Goal: Task Accomplishment & Management: Complete application form

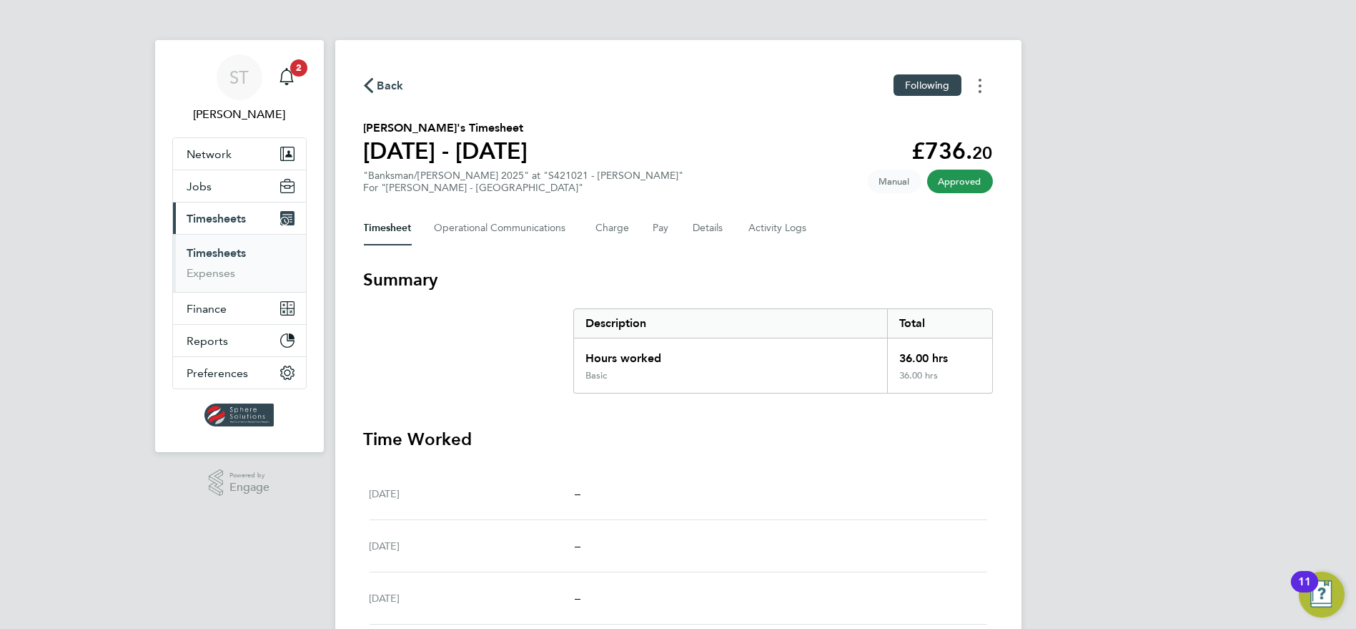
click at [975, 82] on button "Timesheets Menu" at bounding box center [980, 85] width 26 height 22
click at [892, 118] on link "Download timesheet" at bounding box center [908, 117] width 172 height 29
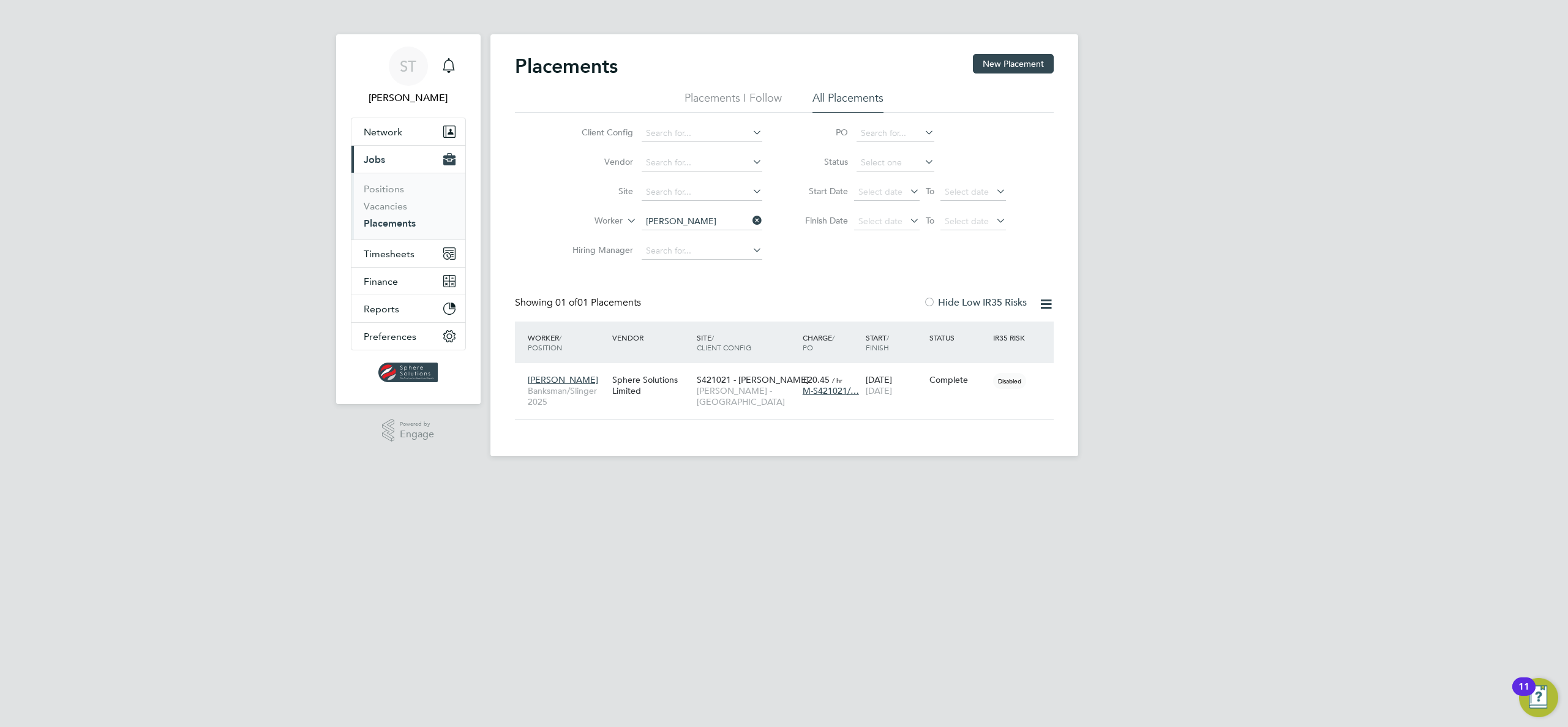
scroll to position [12, 57]
click at [390, 206] on link "Vacancies" at bounding box center [385, 206] width 44 height 12
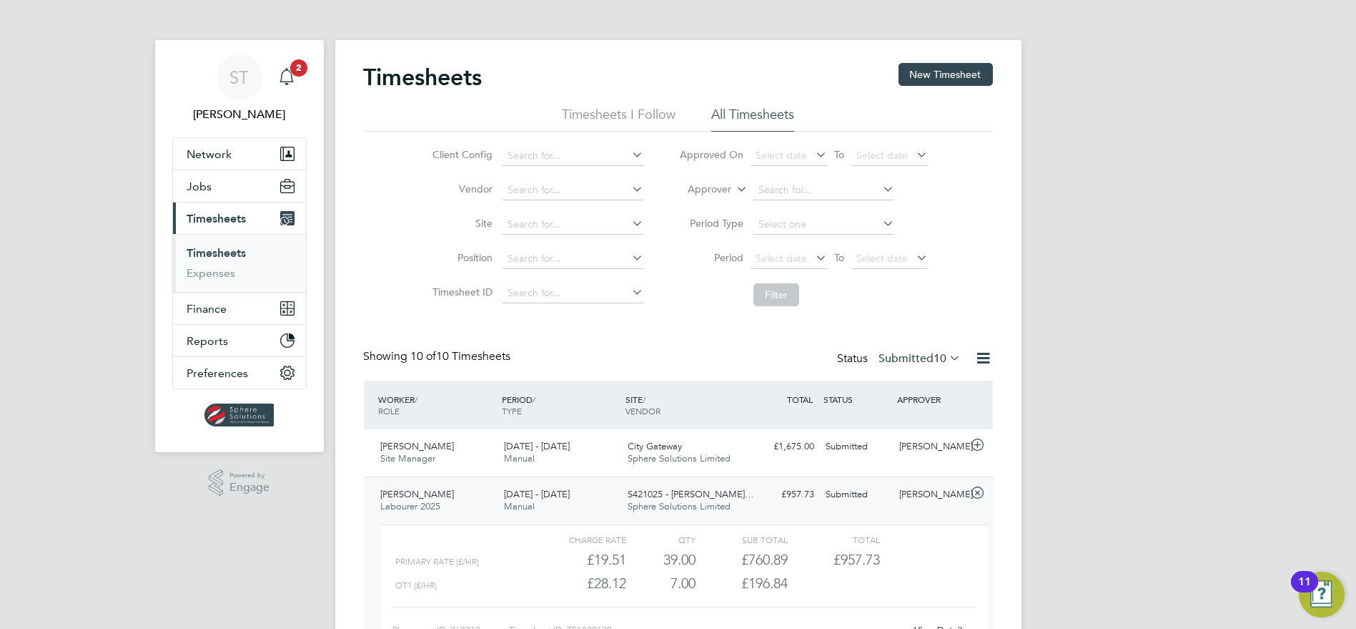
click at [295, 76] on span "2" at bounding box center [298, 67] width 17 height 17
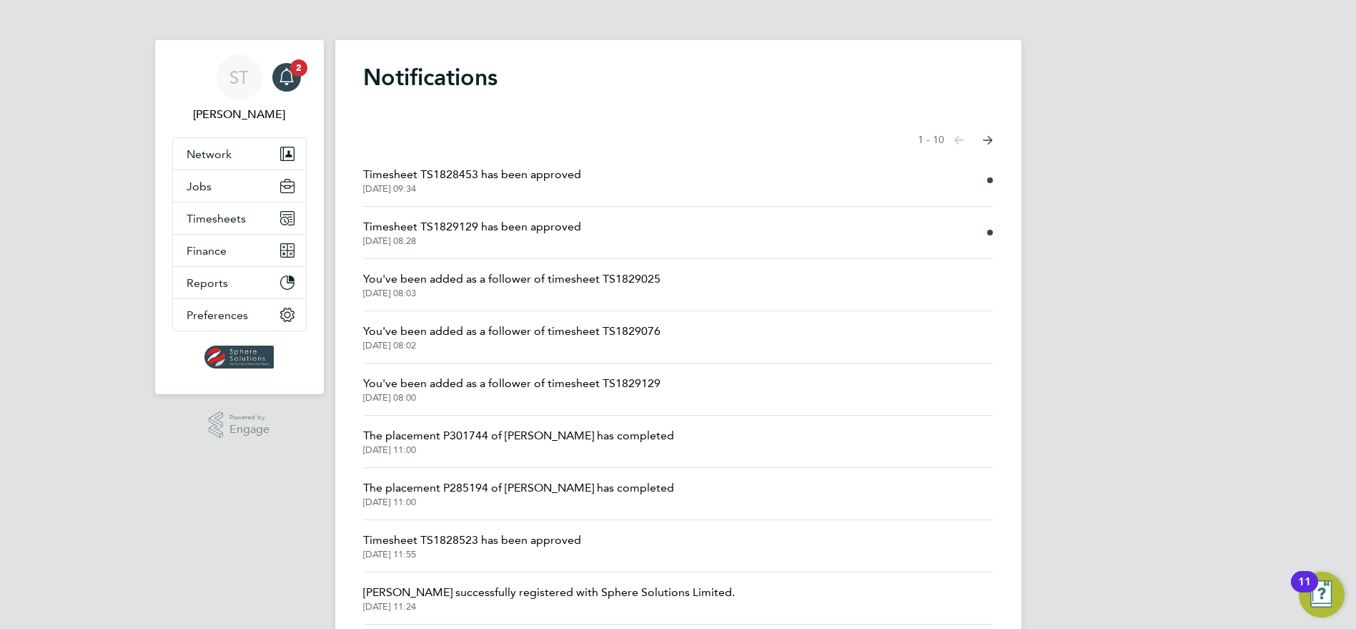
click at [491, 234] on span "Timesheet TS1829129 has been approved" at bounding box center [473, 226] width 218 height 17
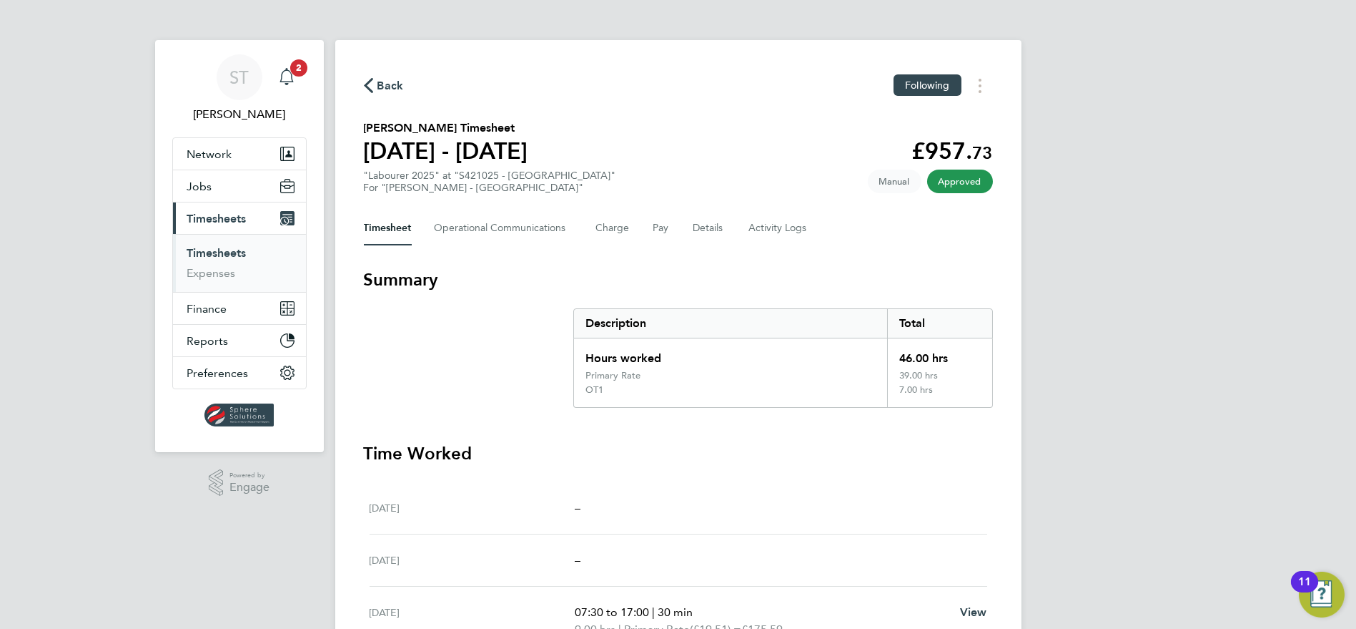
click at [289, 79] on icon "Main navigation" at bounding box center [286, 76] width 17 height 17
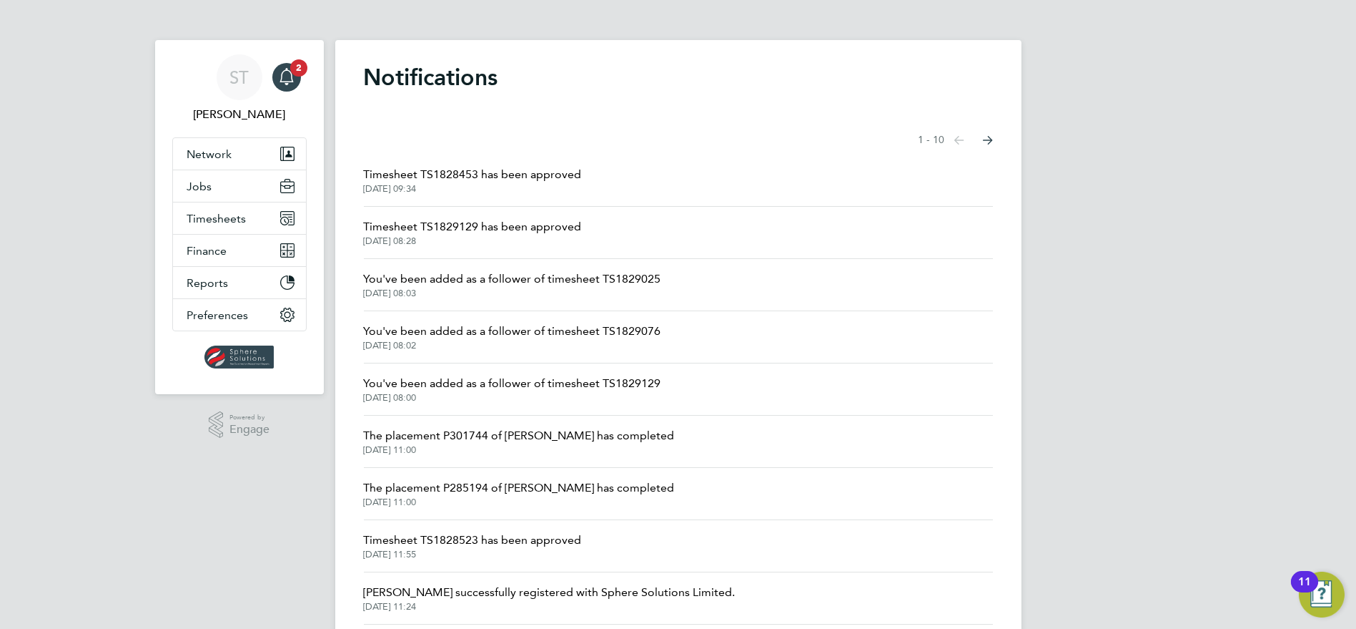
click at [502, 174] on span "Timesheet TS1828453 has been approved" at bounding box center [473, 174] width 218 height 17
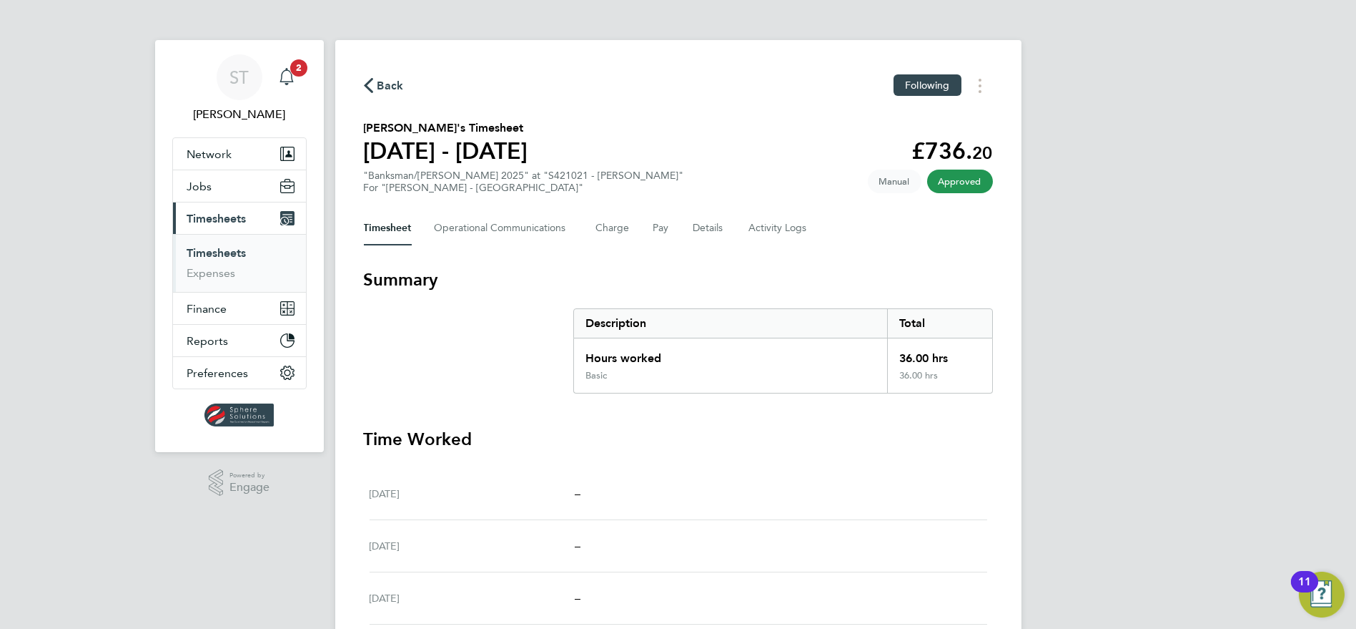
click at [286, 81] on icon "Main navigation" at bounding box center [287, 75] width 14 height 14
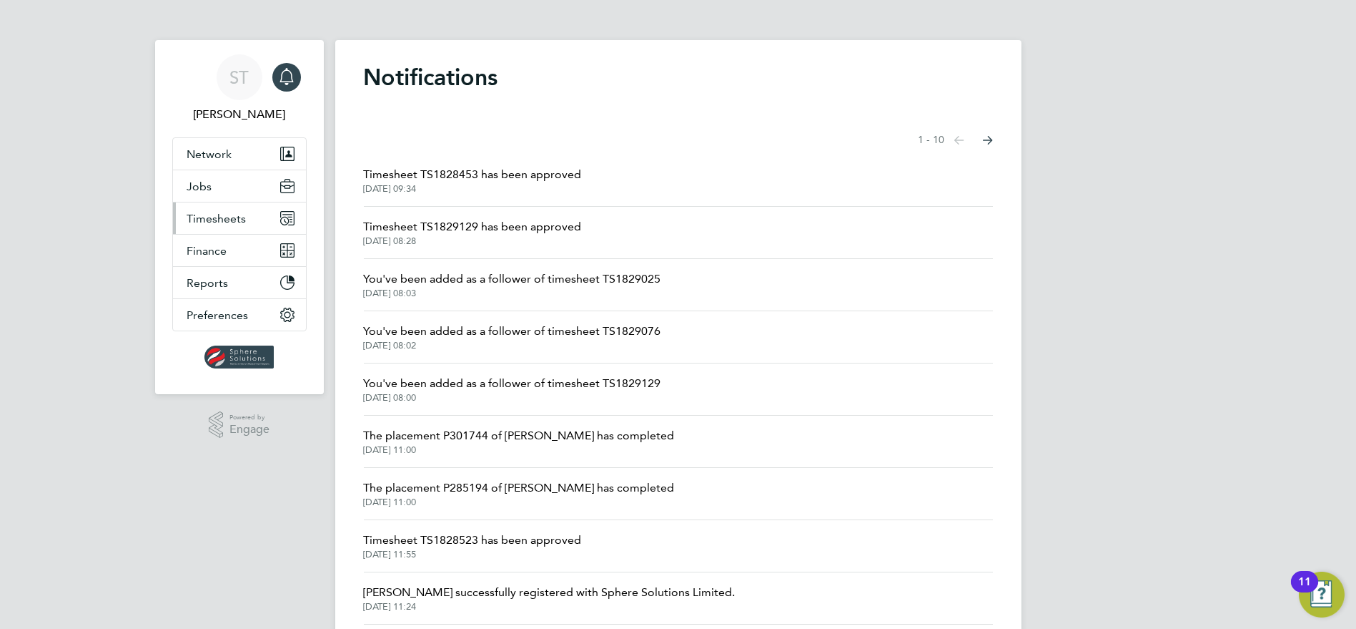
click at [212, 216] on span "Timesheets" at bounding box center [216, 219] width 59 height 14
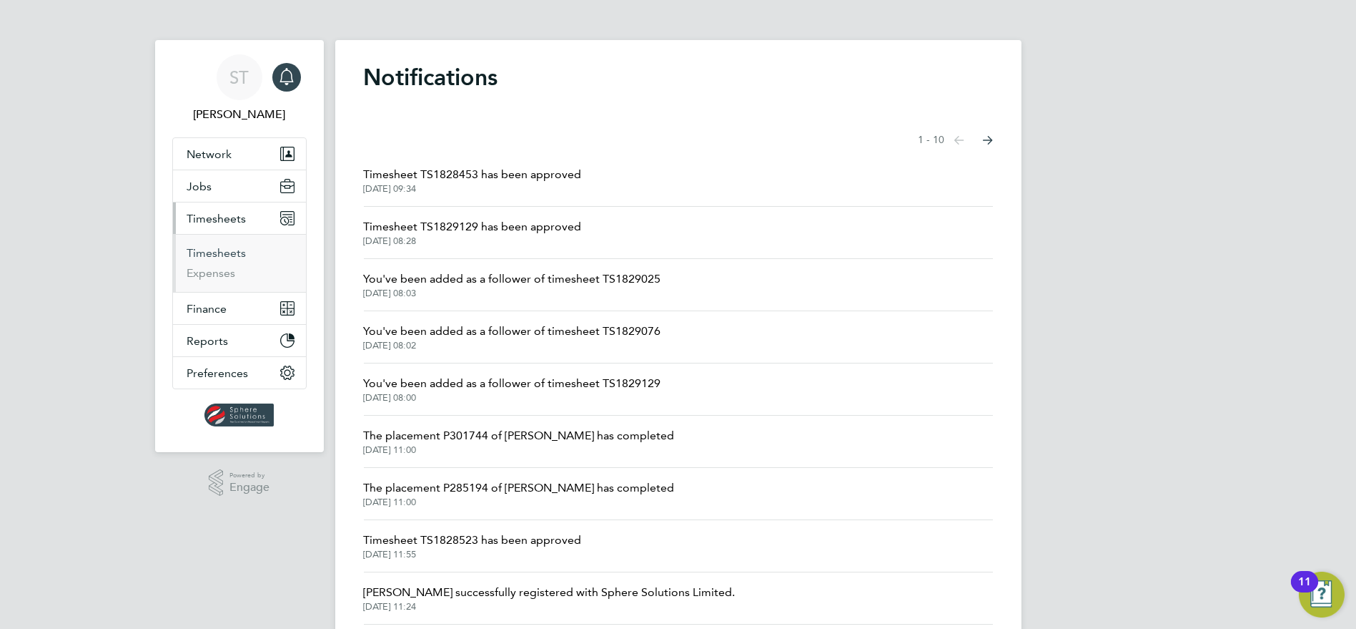
click at [213, 252] on link "Timesheets" at bounding box center [216, 253] width 59 height 14
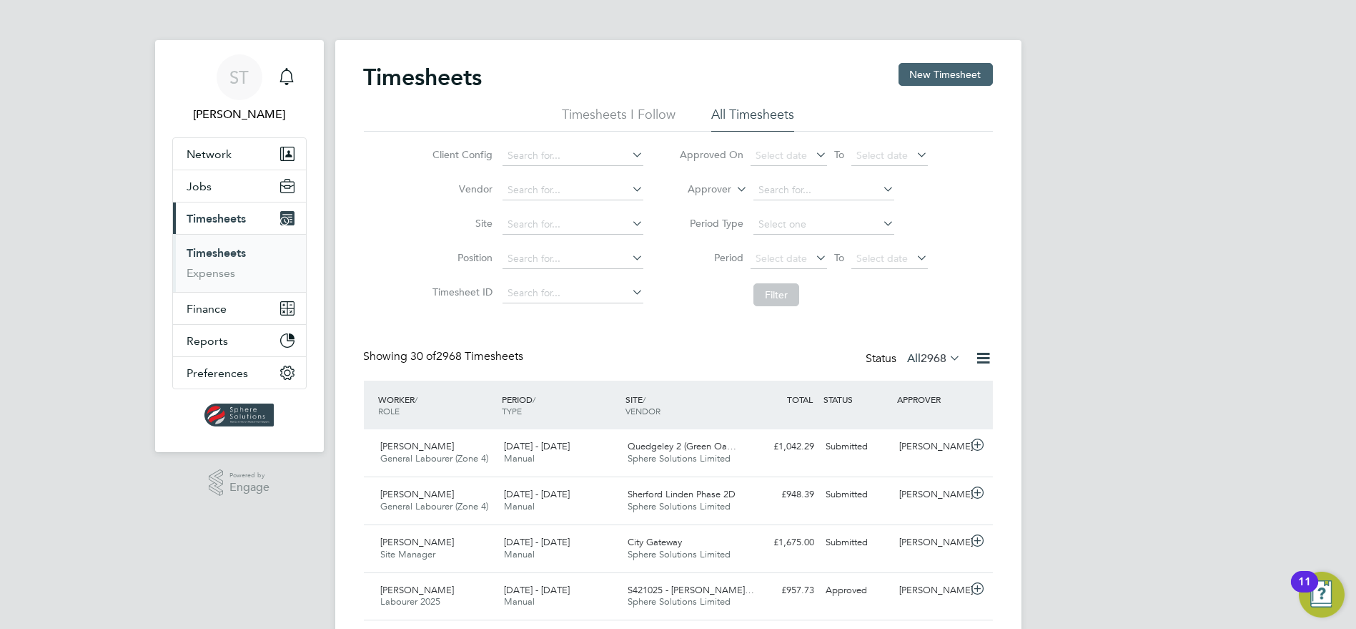
click at [953, 71] on button "New Timesheet" at bounding box center [946, 74] width 94 height 23
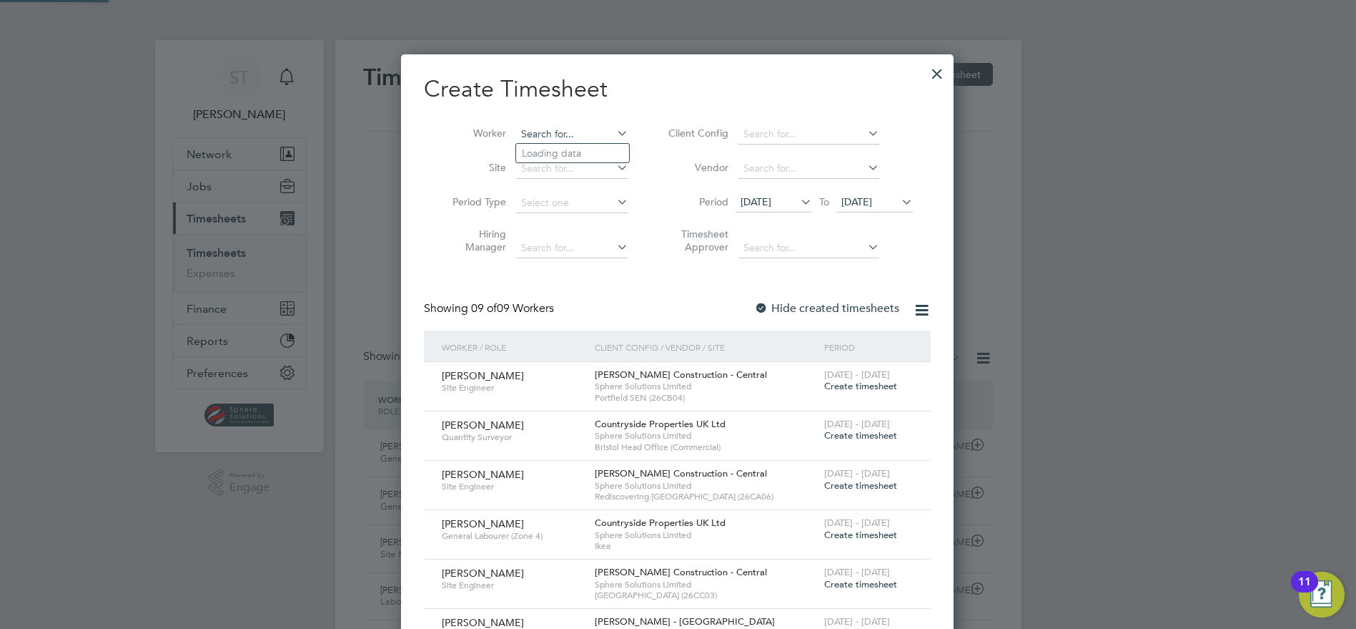
click at [554, 139] on input at bounding box center [572, 134] width 112 height 20
click at [614, 162] on icon at bounding box center [614, 167] width 0 height 20
type input "s"
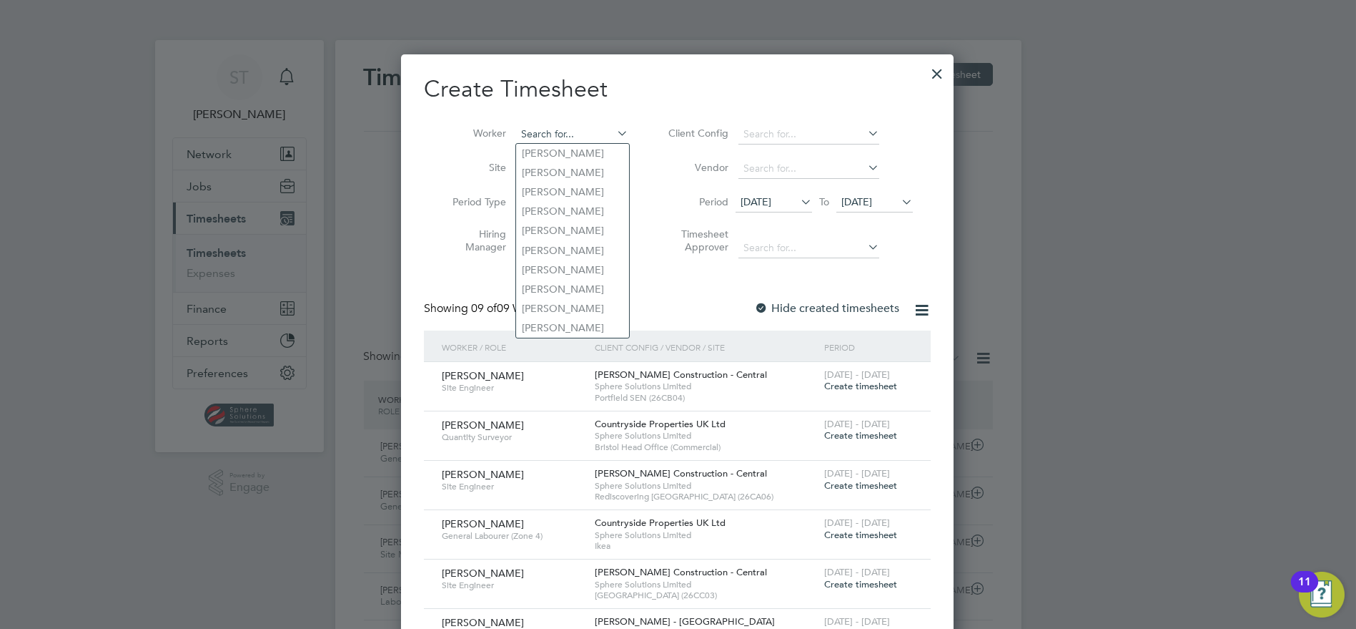
click at [582, 138] on input at bounding box center [572, 134] width 112 height 20
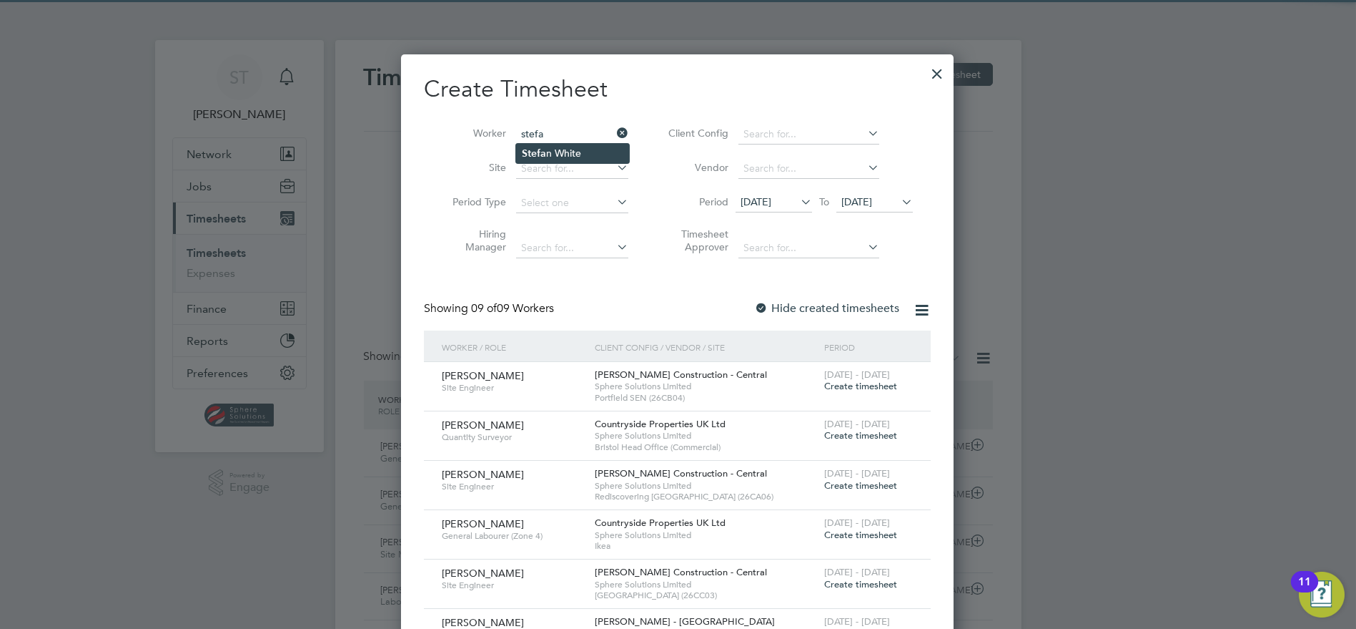
click at [566, 157] on li "Stefa n White" at bounding box center [572, 153] width 113 height 19
type input "Stefan White"
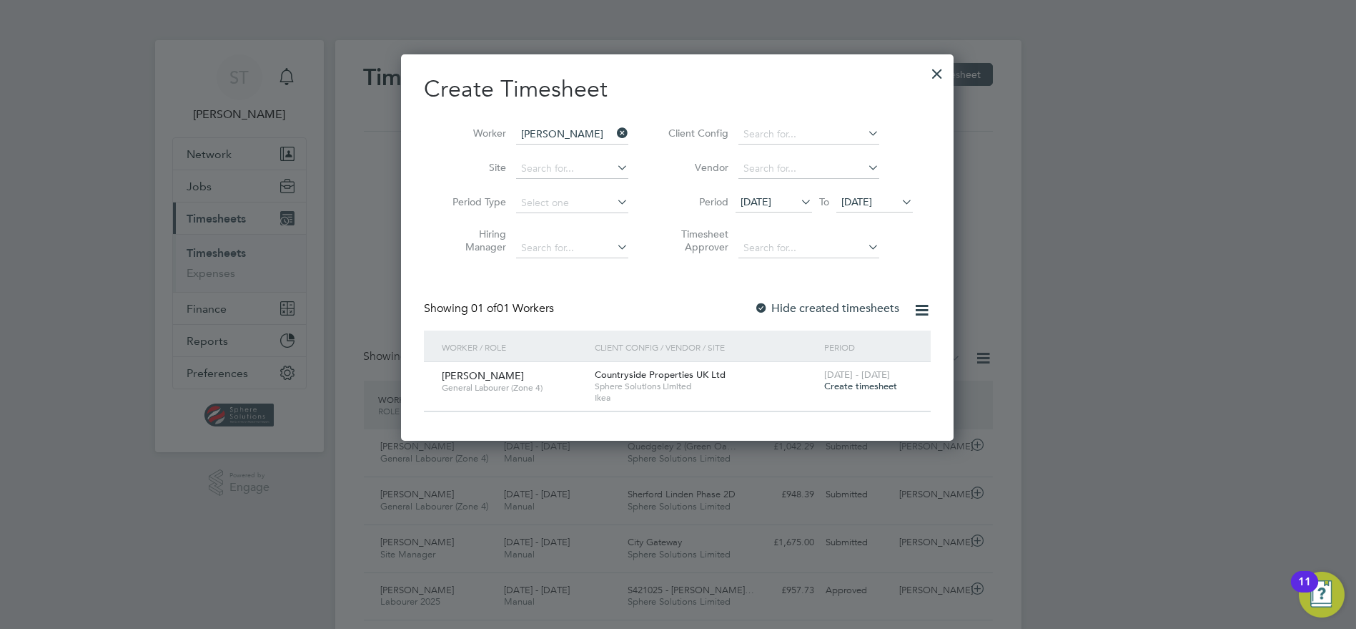
click at [879, 386] on span "Create timesheet" at bounding box center [860, 386] width 73 height 12
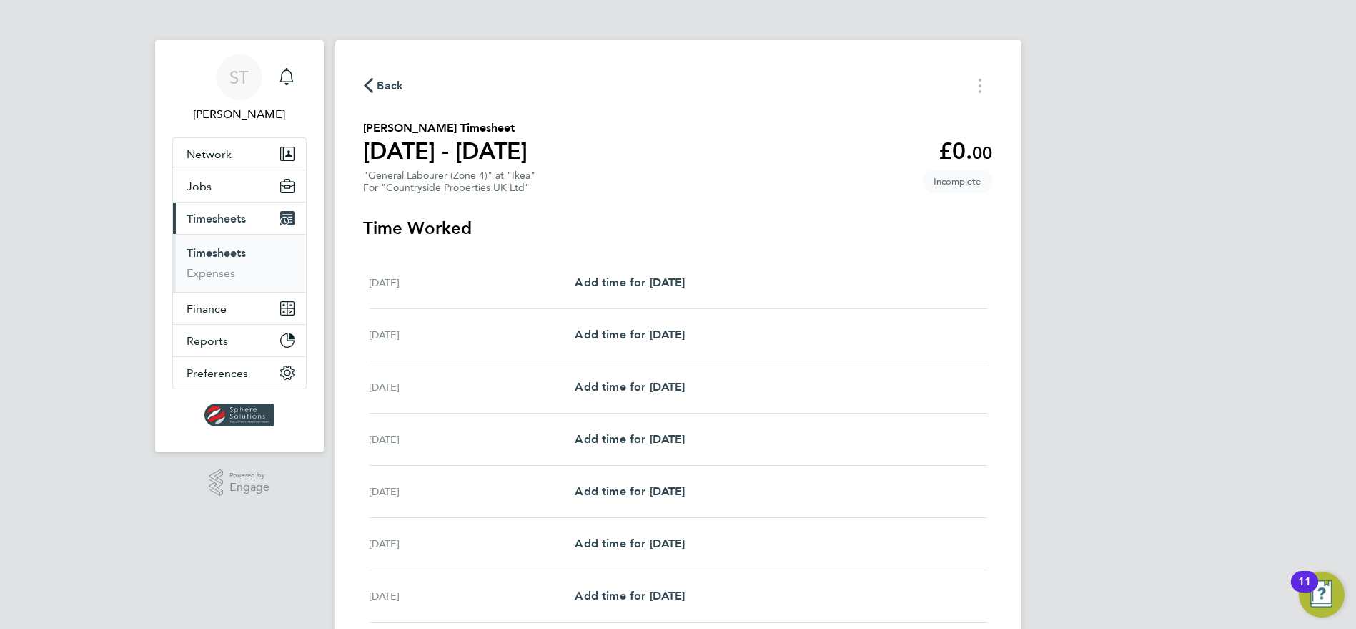
click at [645, 294] on div "Mon 22 Sep Add time for Mon 22 Sep Add time for Mon 22 Sep" at bounding box center [679, 283] width 618 height 52
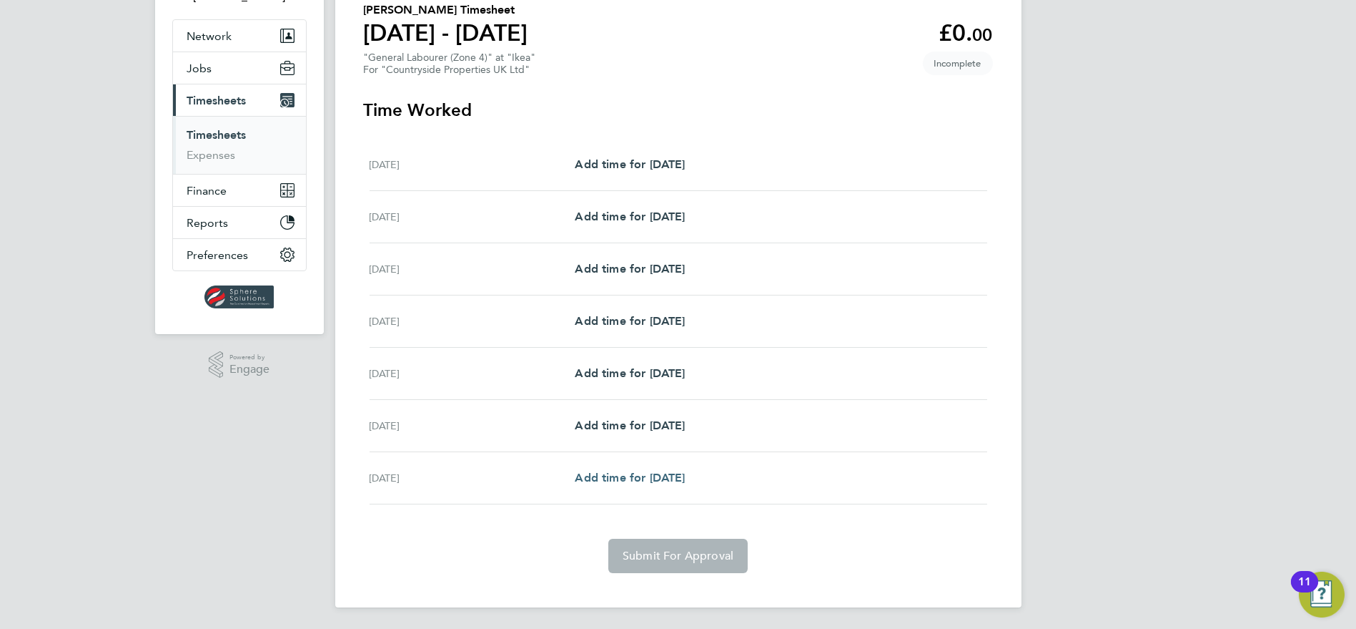
click at [591, 472] on span "Add time for Sun 28 Sep" at bounding box center [630, 477] width 110 height 14
select select "30"
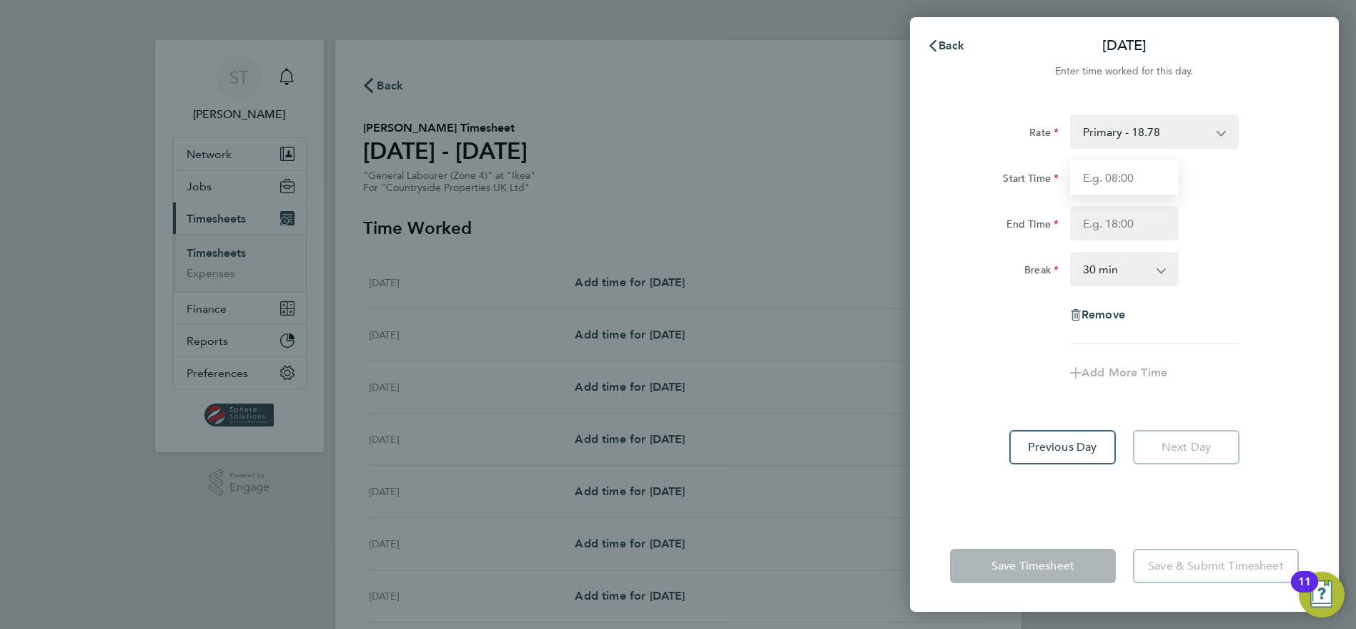
click at [1120, 177] on input "Start Time" at bounding box center [1124, 177] width 109 height 34
type input "07:30"
click at [1117, 227] on input "End Time" at bounding box center [1124, 223] width 109 height 34
type input "17:00"
click at [1078, 507] on div "Rate Primary - 18.78 Start Time 07:30 End Time 17:00 Break 0 min 15 min 30 min …" at bounding box center [1124, 308] width 429 height 423
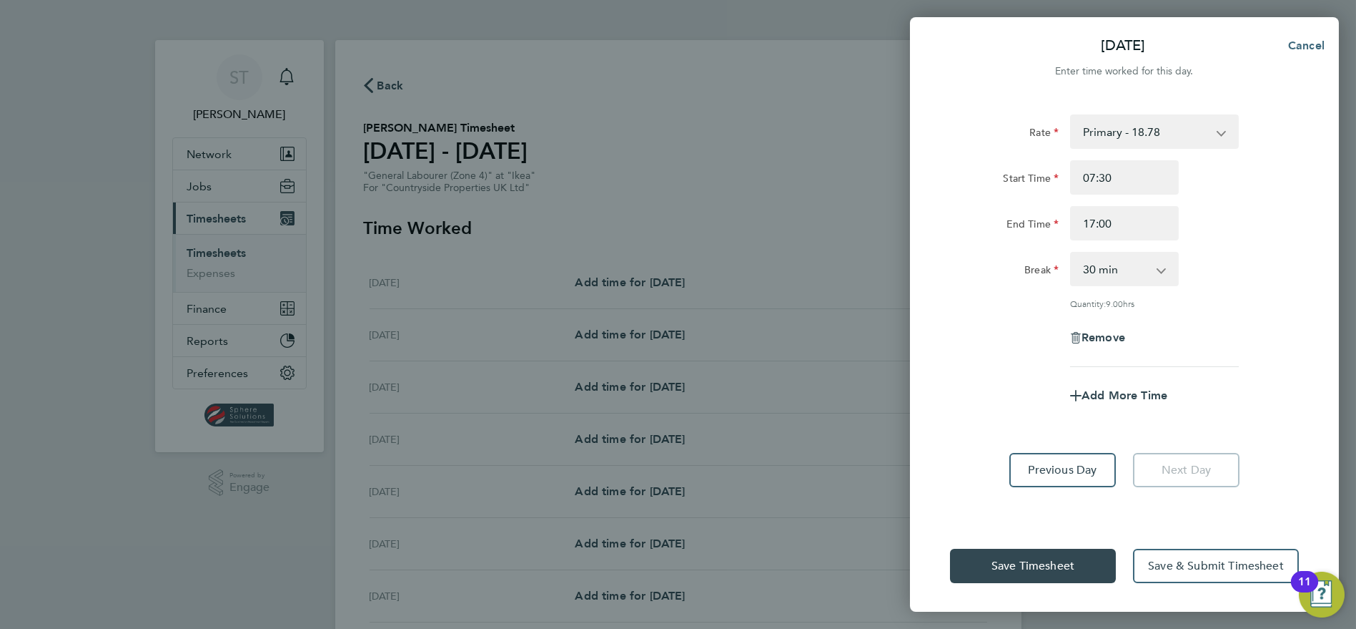
click at [1300, 44] on span "Cancel" at bounding box center [1304, 46] width 41 height 14
select select "30"
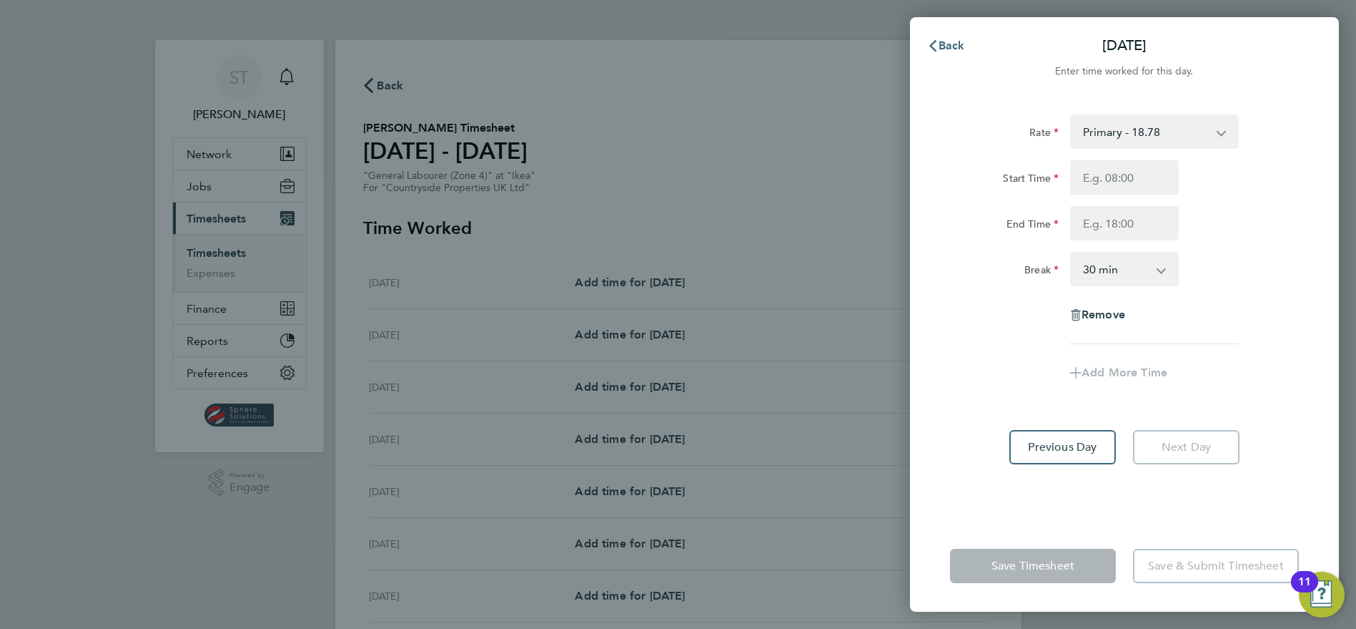
click at [960, 43] on span "Back" at bounding box center [952, 46] width 26 height 14
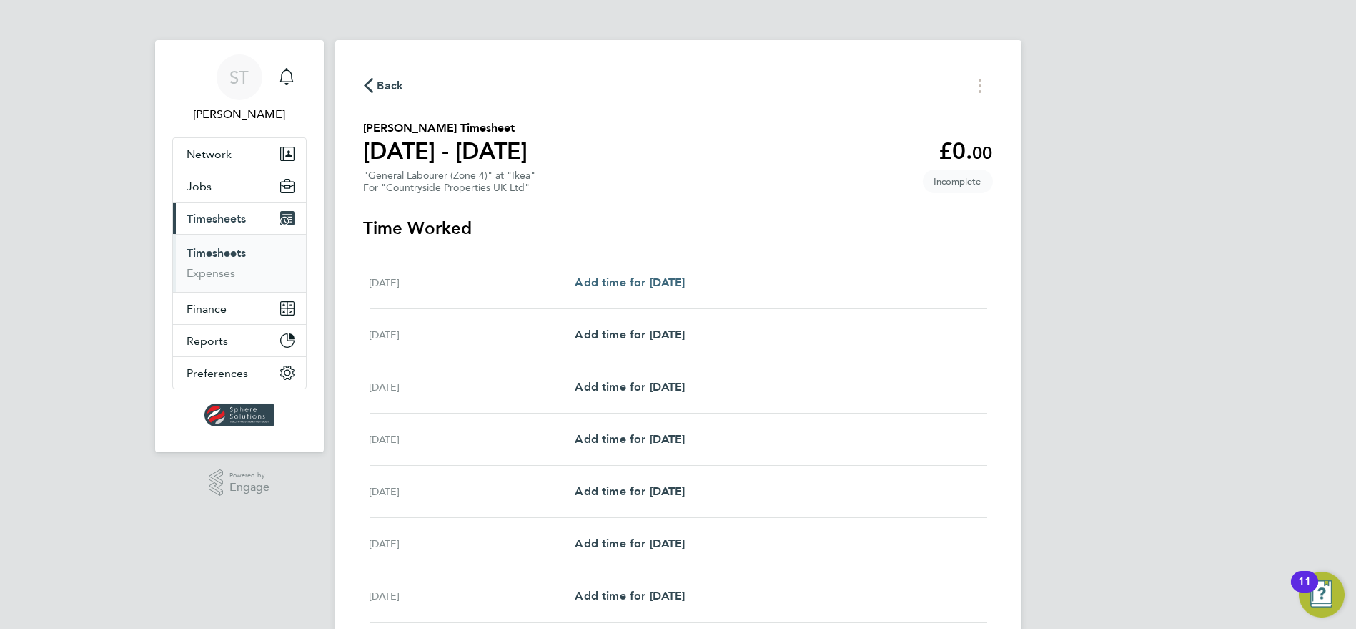
click at [630, 286] on span "Add time for Mon 22 Sep" at bounding box center [630, 282] width 110 height 14
select select "30"
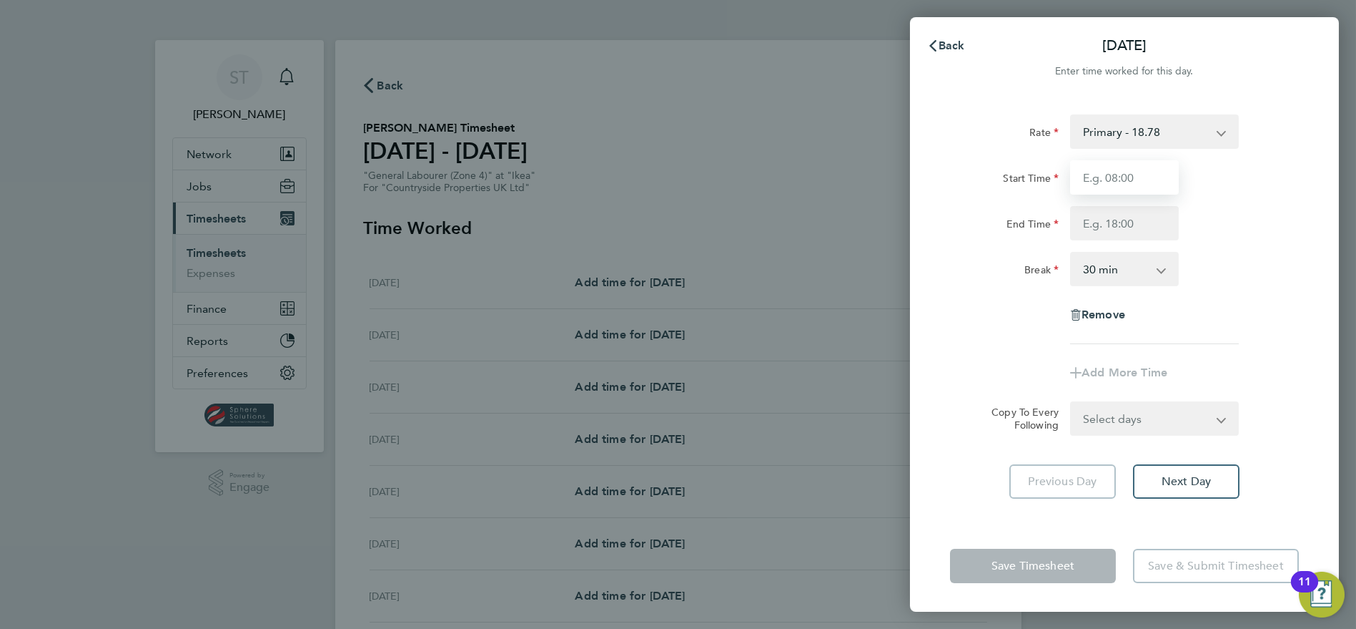
click at [1150, 180] on input "Start Time" at bounding box center [1124, 177] width 109 height 34
type input "07:30"
click at [1125, 221] on input "End Time" at bounding box center [1124, 223] width 109 height 34
type input "17:00"
click at [1108, 423] on select "Select days Day Weekday (Mon-Fri) Weekend (Sat-Sun) Tuesday Wednesday Thursday …" at bounding box center [1147, 418] width 150 height 31
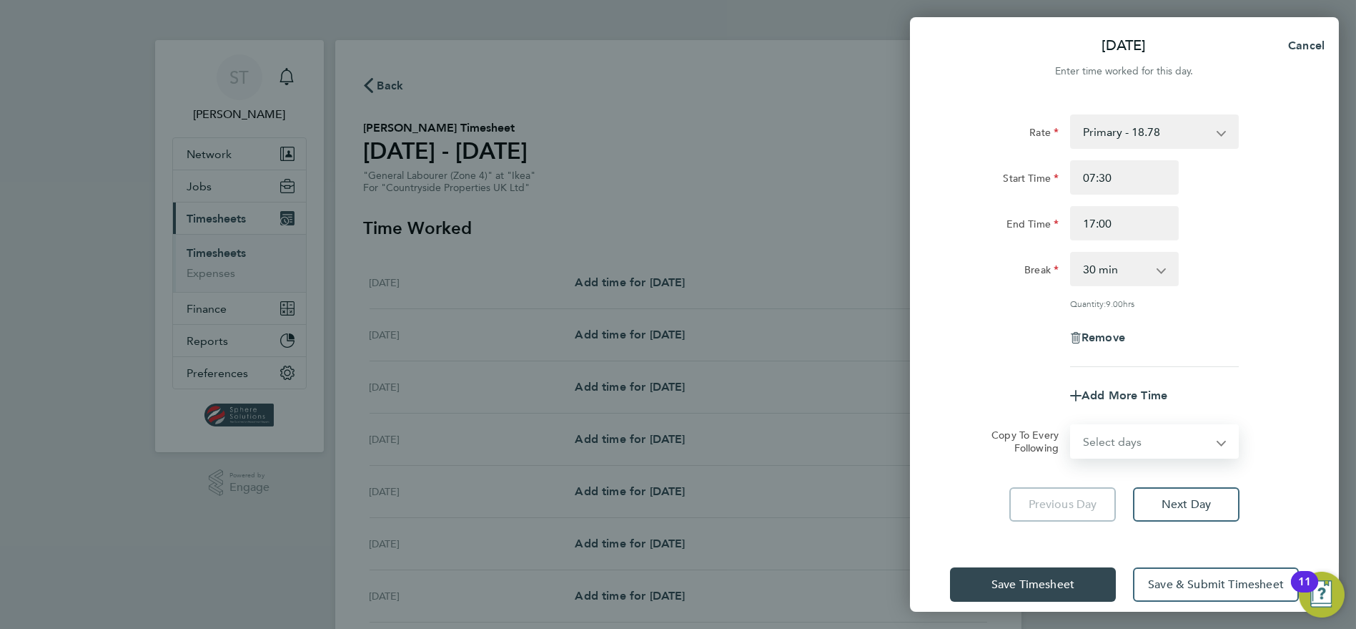
select select "DAY"
click at [1072, 425] on select "Select days Day Weekday (Mon-Fri) Weekend (Sat-Sun) Tuesday Wednesday Thursday …" at bounding box center [1147, 440] width 150 height 31
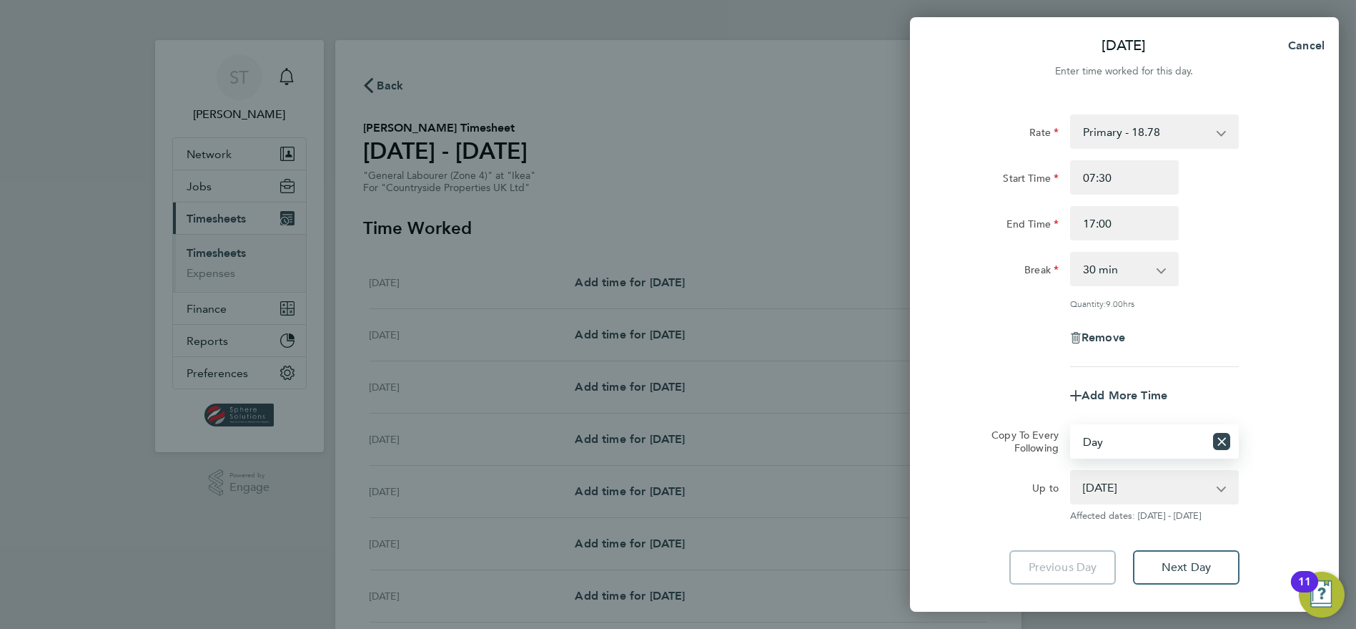
click at [1103, 489] on select "23 Sep 2025 24 Sep 2025 25 Sep 2025 26 Sep 2025 27 Sep 2025 28 Sep 2025" at bounding box center [1146, 486] width 149 height 31
select select "2025-09-26"
click at [1072, 471] on select "23 Sep 2025 24 Sep 2025 25 Sep 2025 26 Sep 2025 27 Sep 2025 28 Sep 2025" at bounding box center [1146, 486] width 149 height 31
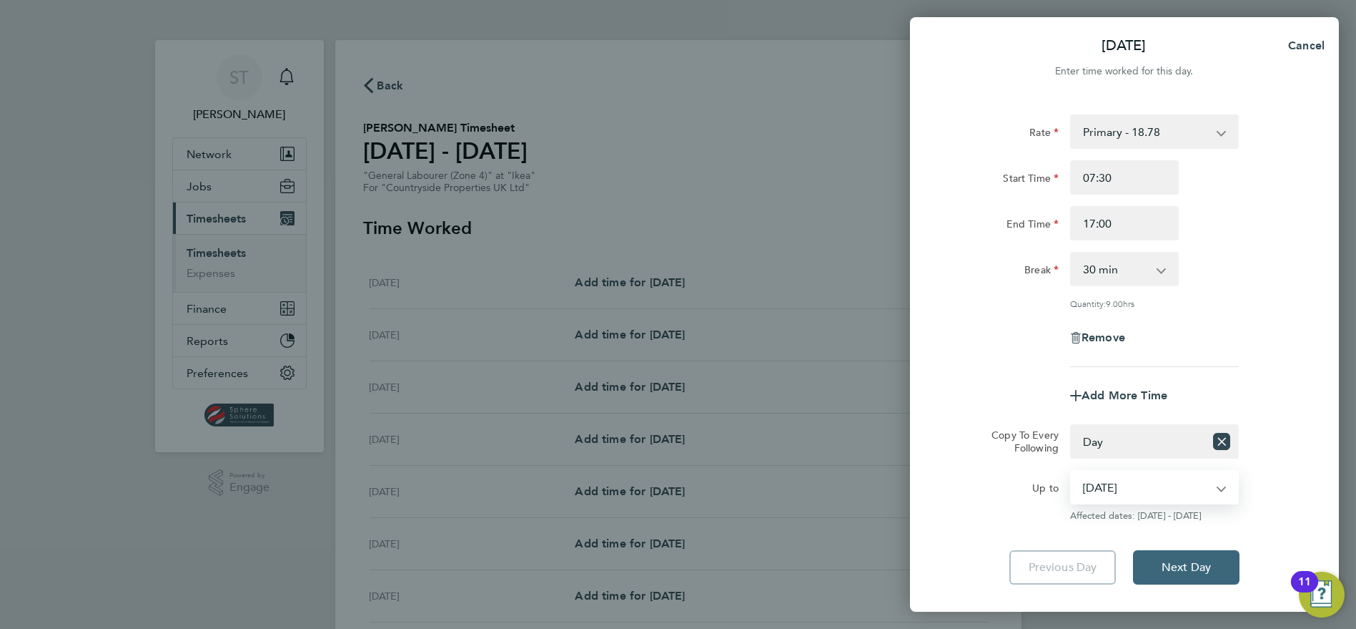
click at [1168, 568] on span "Next Day" at bounding box center [1186, 567] width 49 height 14
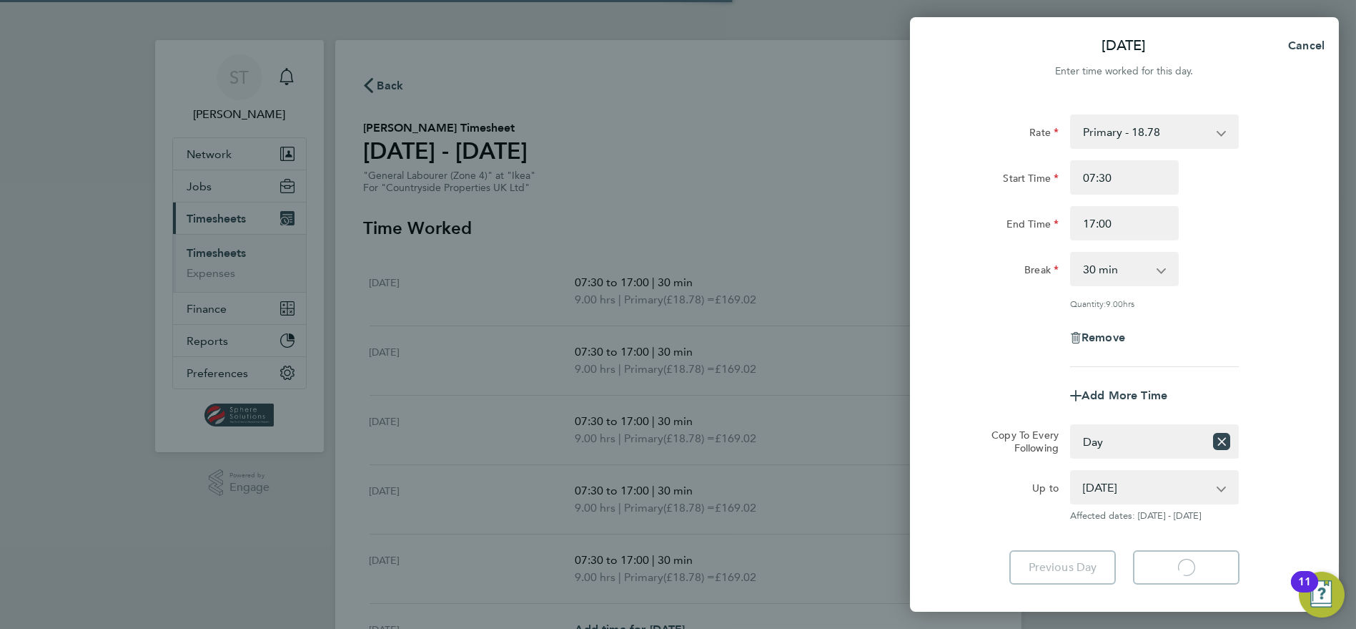
select select "30"
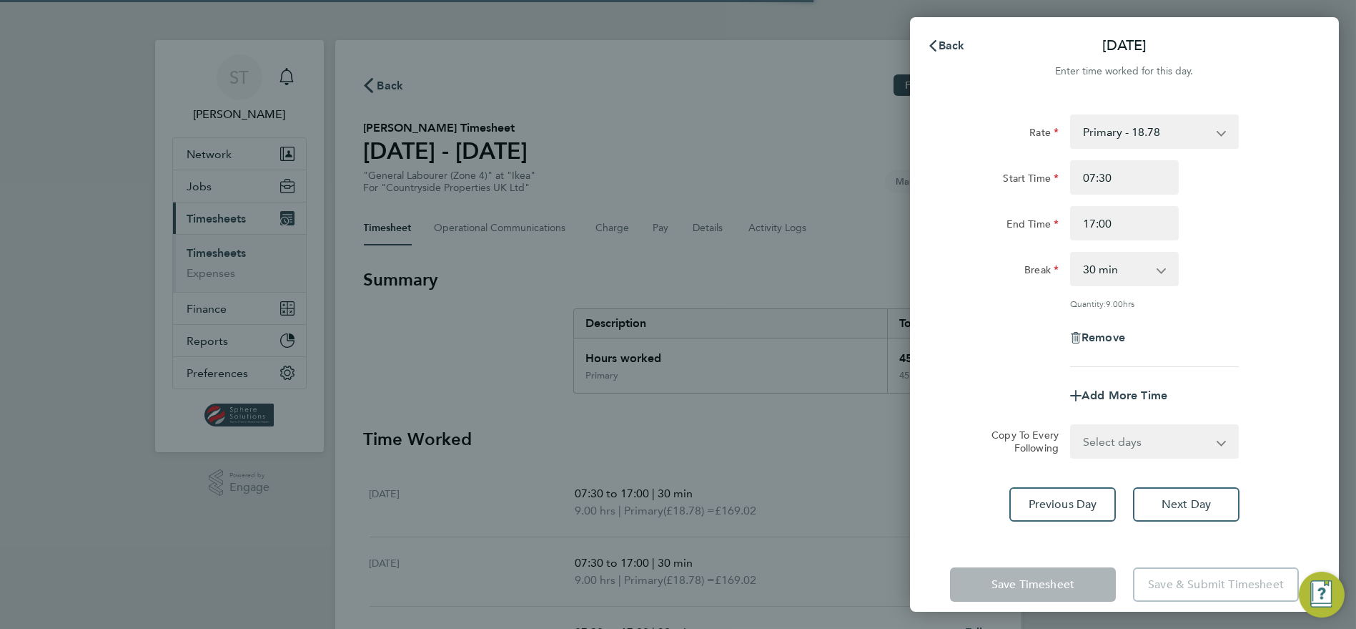
click at [1168, 568] on app-form-button "Save & Submit Timesheet" at bounding box center [1212, 584] width 174 height 34
click at [1191, 515] on button "Next Day" at bounding box center [1186, 504] width 107 height 34
select select "30"
click at [1191, 515] on button "Next Day" at bounding box center [1186, 504] width 107 height 34
select select "30"
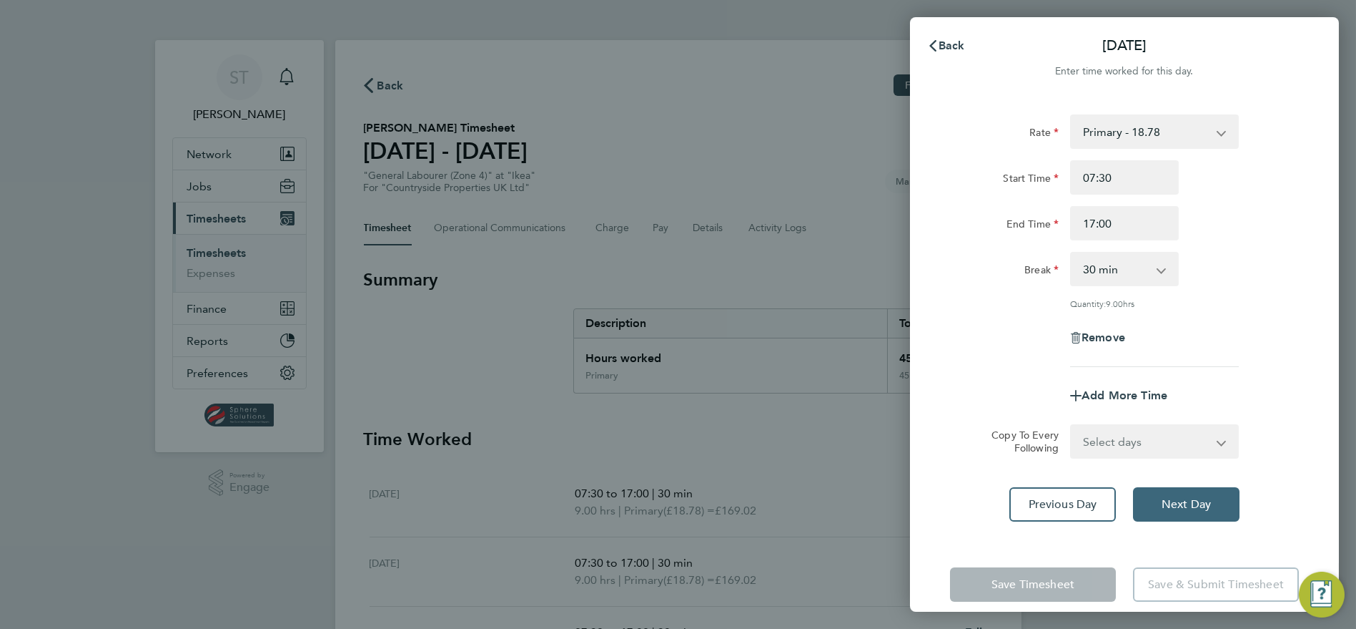
click at [1191, 515] on button "Next Day" at bounding box center [1186, 504] width 107 height 34
select select "30"
click at [1191, 515] on button "Next Day" at bounding box center [1186, 504] width 107 height 34
select select "30"
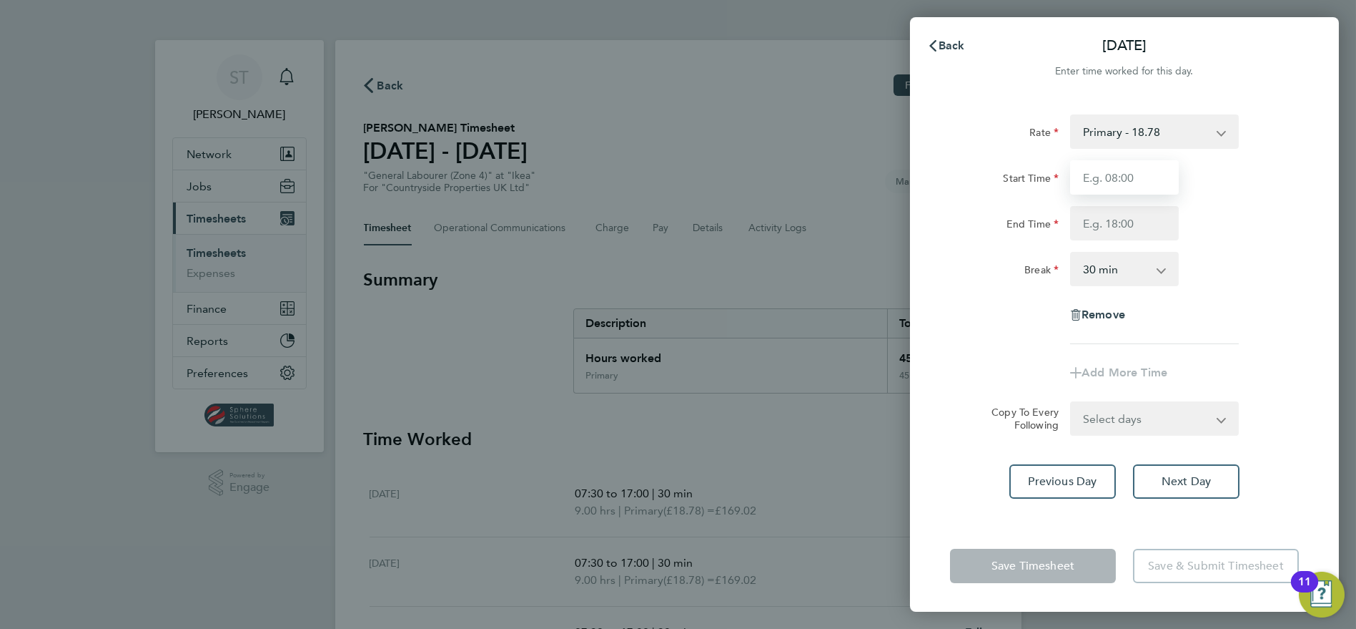
click at [1163, 182] on input "Start Time" at bounding box center [1124, 177] width 109 height 34
type input "07:30"
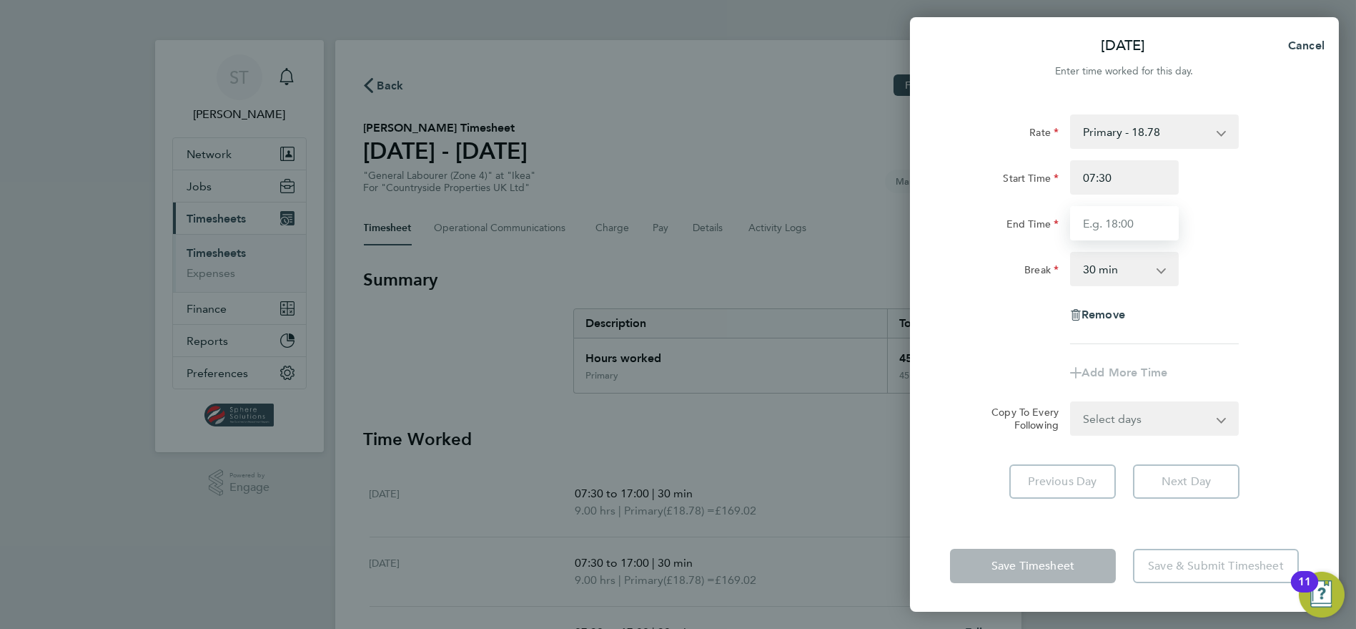
click at [1148, 230] on input "End Time" at bounding box center [1124, 223] width 109 height 34
type input "15:00"
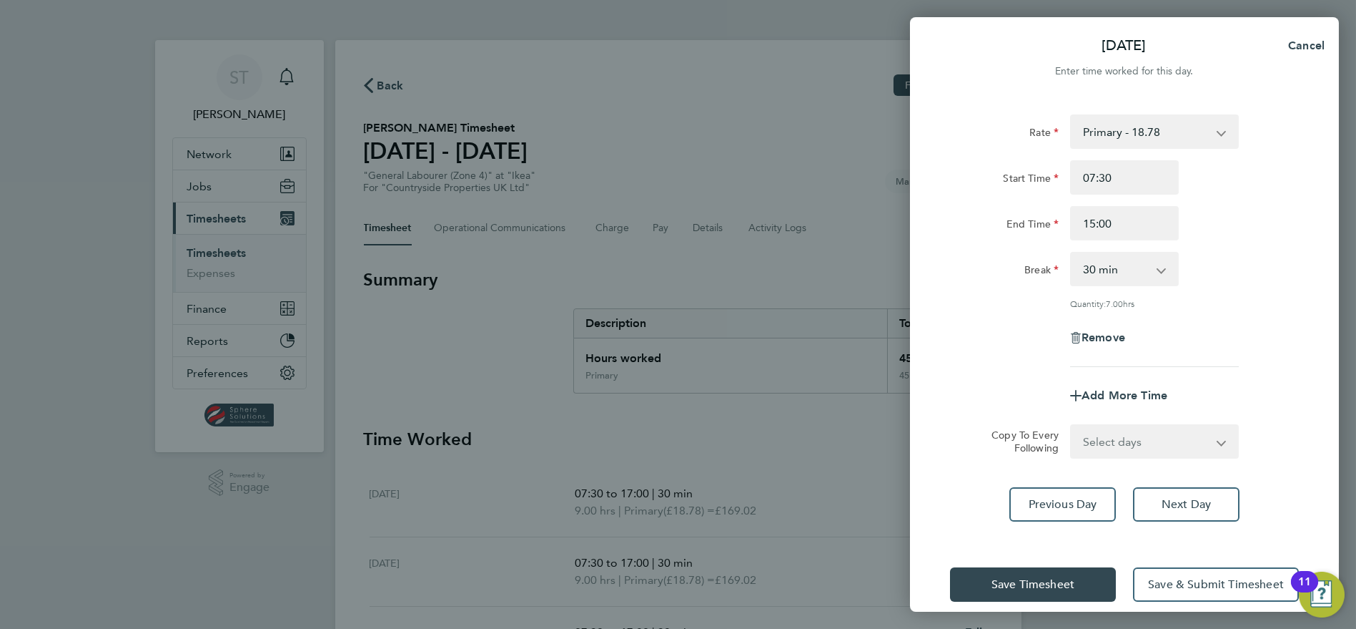
click at [1211, 322] on div "Remove" at bounding box center [1125, 337] width 360 height 34
click at [1053, 583] on span "Save Timesheet" at bounding box center [1033, 584] width 83 height 14
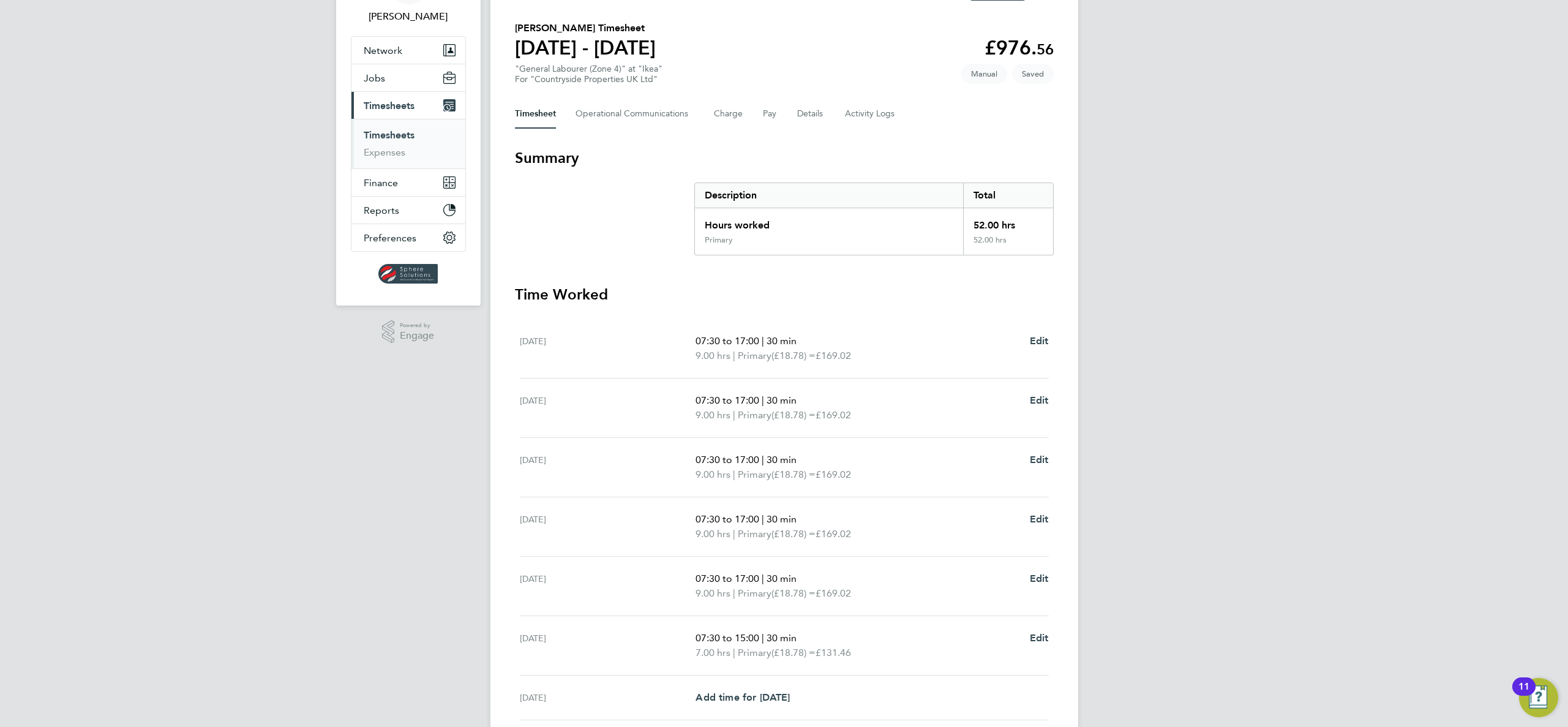
scroll to position [60, 0]
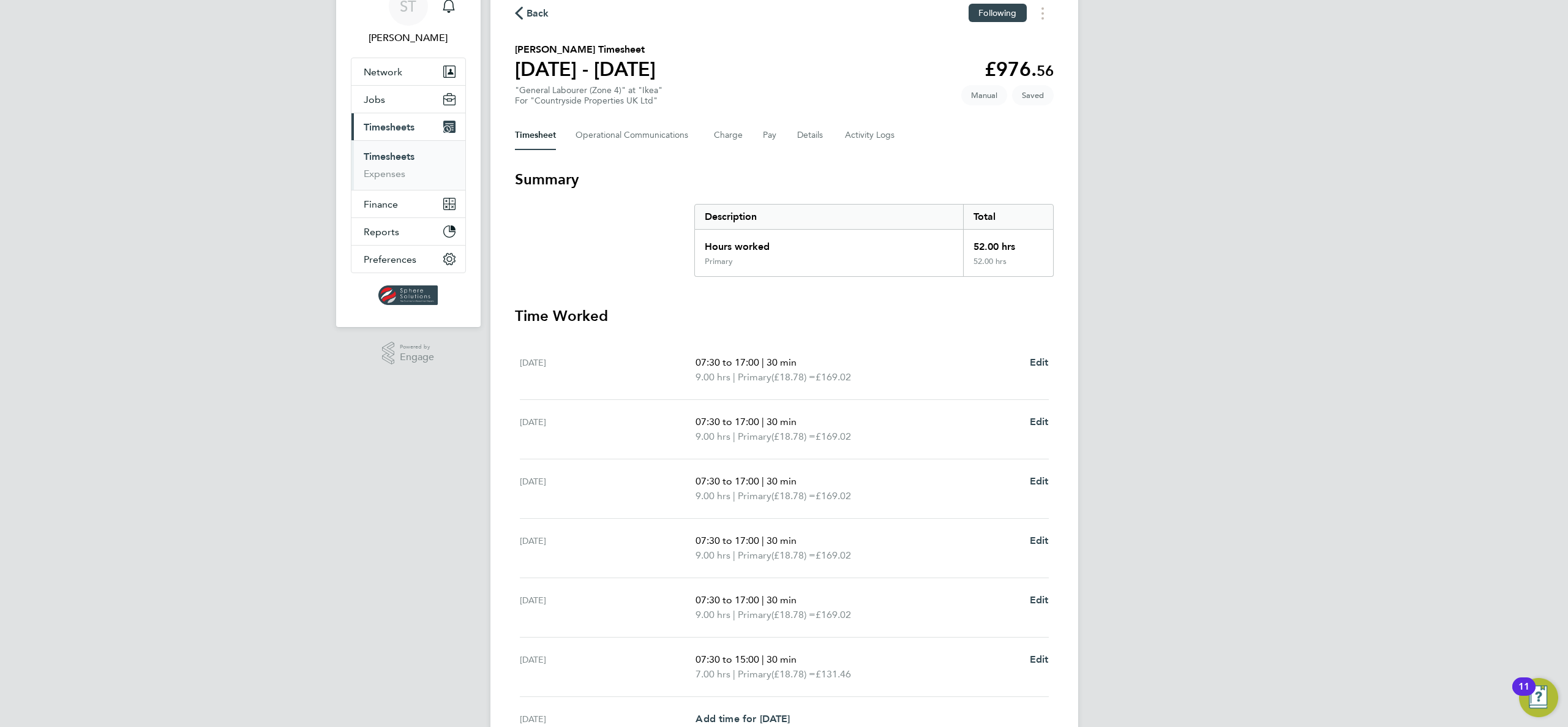
click at [1161, 433] on div "ST Selin Thomas Notifications Applications: Network Team Members Businesses Sit…" at bounding box center [784, 395] width 1568 height 909
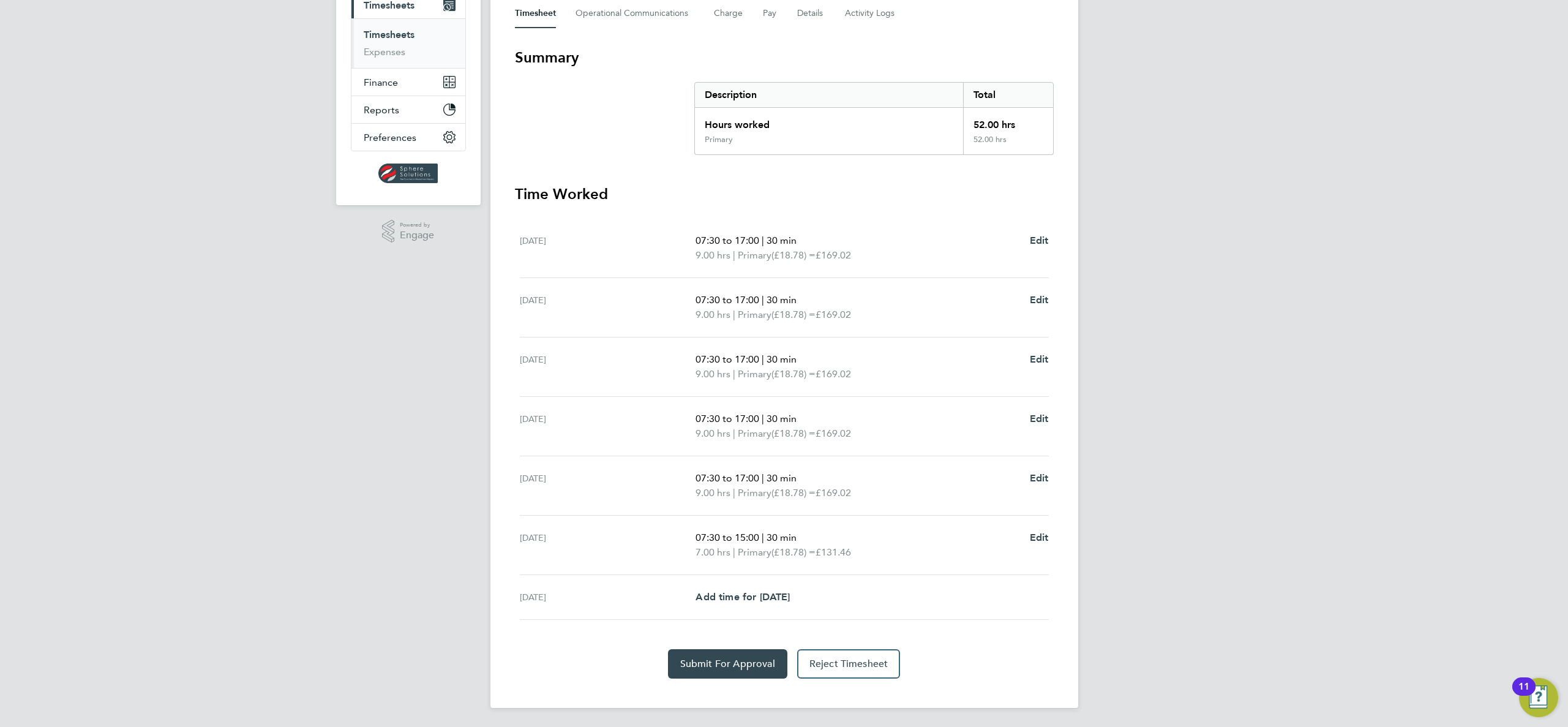
scroll to position [182, 0]
click at [738, 538] on span "Submit For Approval" at bounding box center [727, 663] width 95 height 12
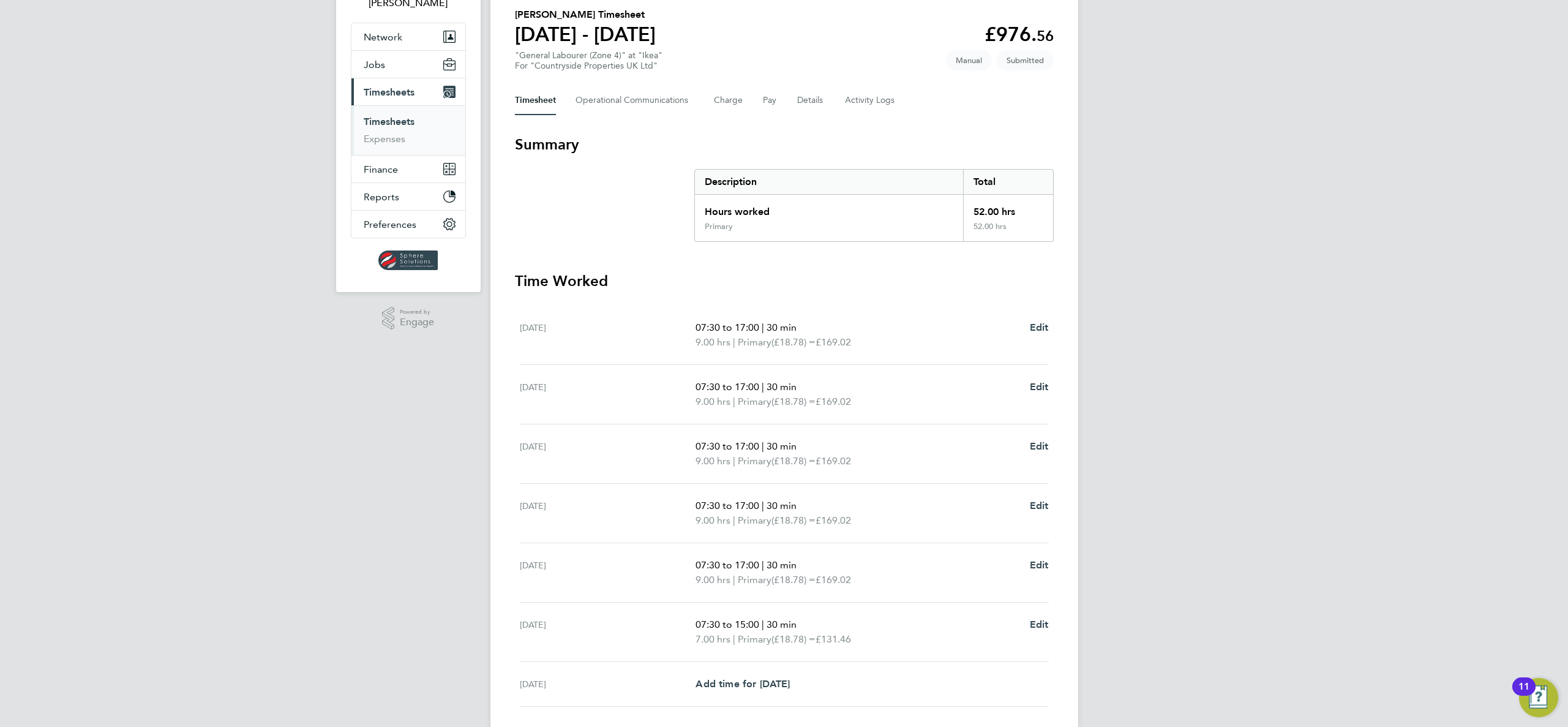
scroll to position [0, 0]
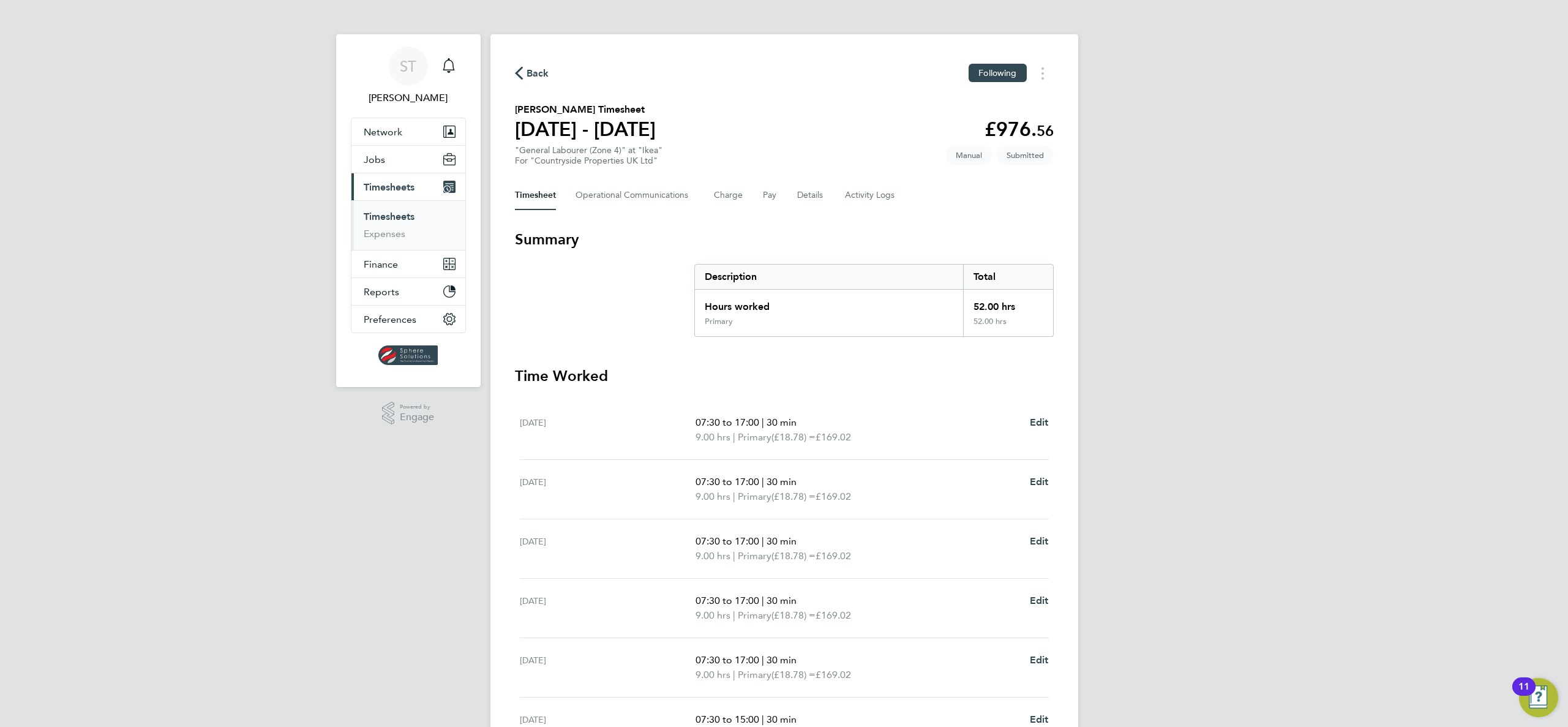
click at [415, 184] on button "Current page: Timesheets" at bounding box center [408, 186] width 114 height 27
click at [401, 184] on span "Timesheets" at bounding box center [389, 188] width 51 height 12
click at [399, 214] on link "Timesheets" at bounding box center [389, 217] width 51 height 12
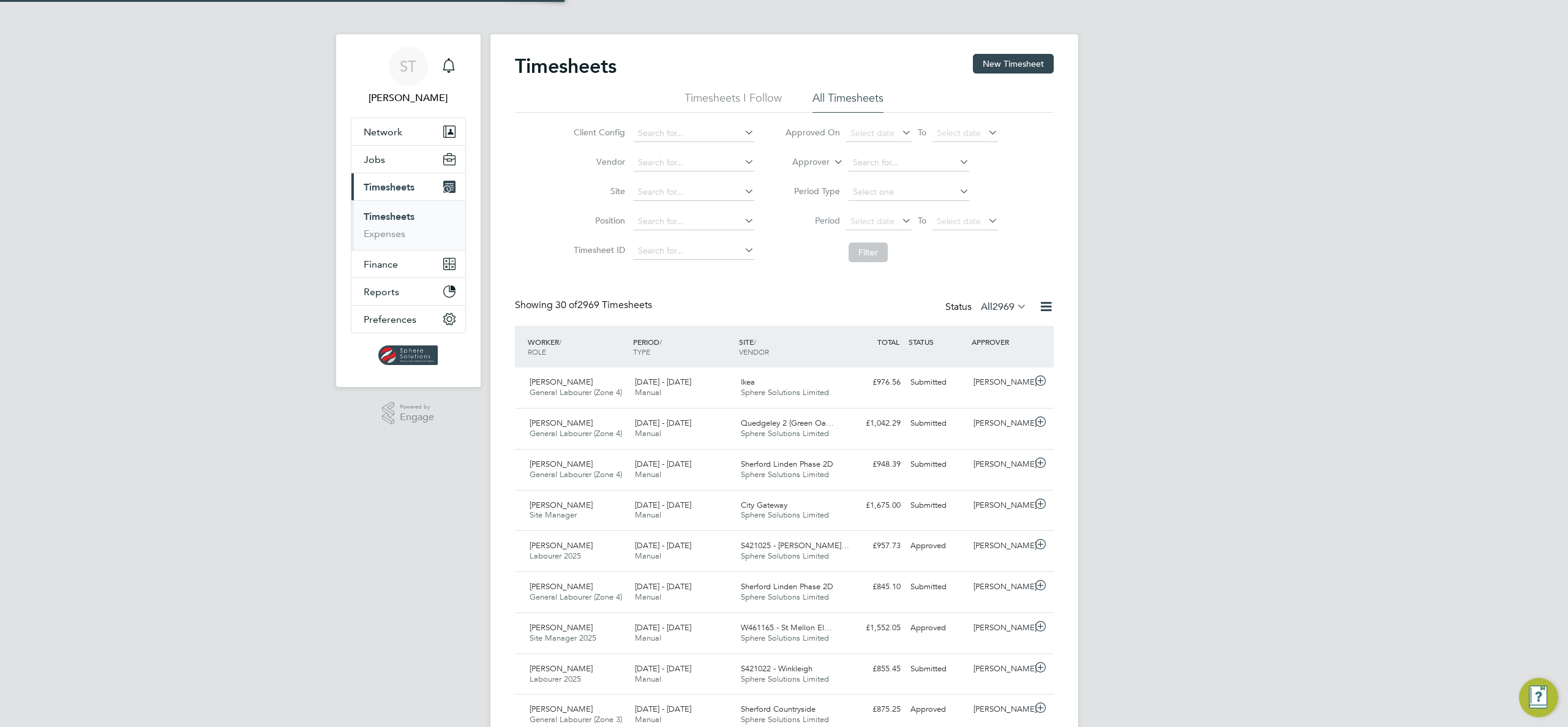
scroll to position [31, 106]
click at [683, 195] on input at bounding box center [694, 193] width 121 height 17
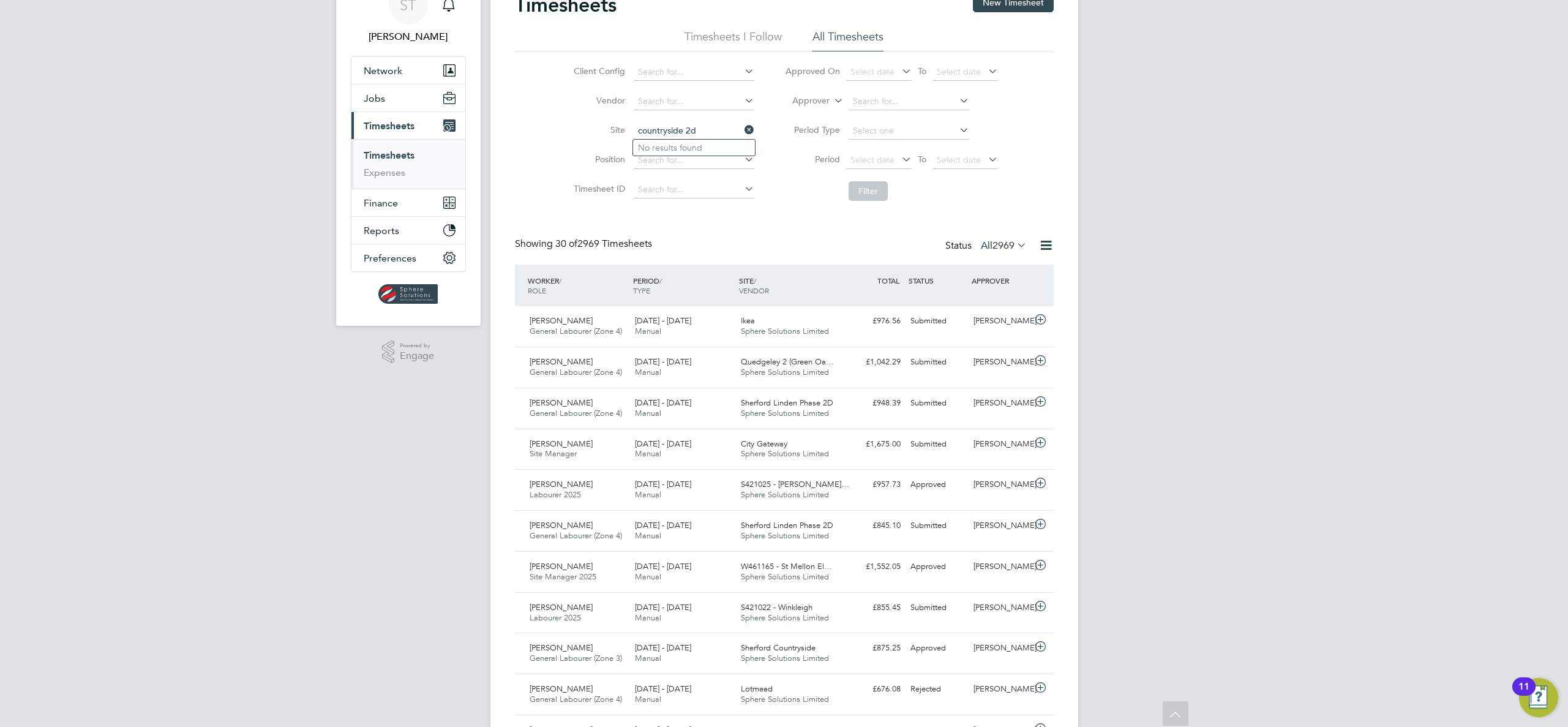
drag, startPoint x: 710, startPoint y: 127, endPoint x: 579, endPoint y: 122, distance: 131.1
click at [579, 122] on li "Site countryside 2d" at bounding box center [662, 131] width 215 height 29
click at [667, 182] on b "Sherford" at bounding box center [655, 181] width 35 height 10
type input "Sherford Countryside"
click at [857, 187] on button "Filter" at bounding box center [868, 191] width 39 height 20
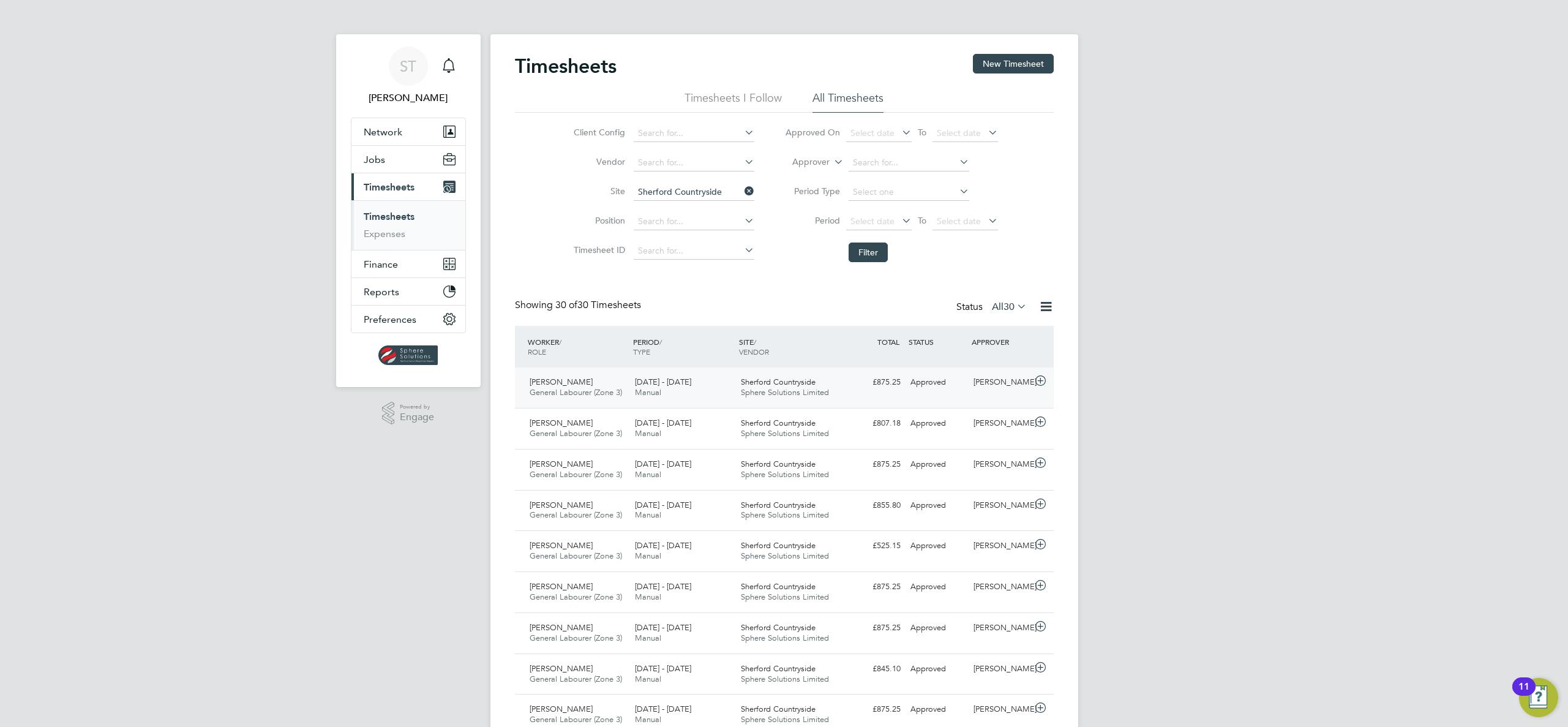
click at [805, 388] on span "Sphere Solutions Limited" at bounding box center [784, 392] width 88 height 10
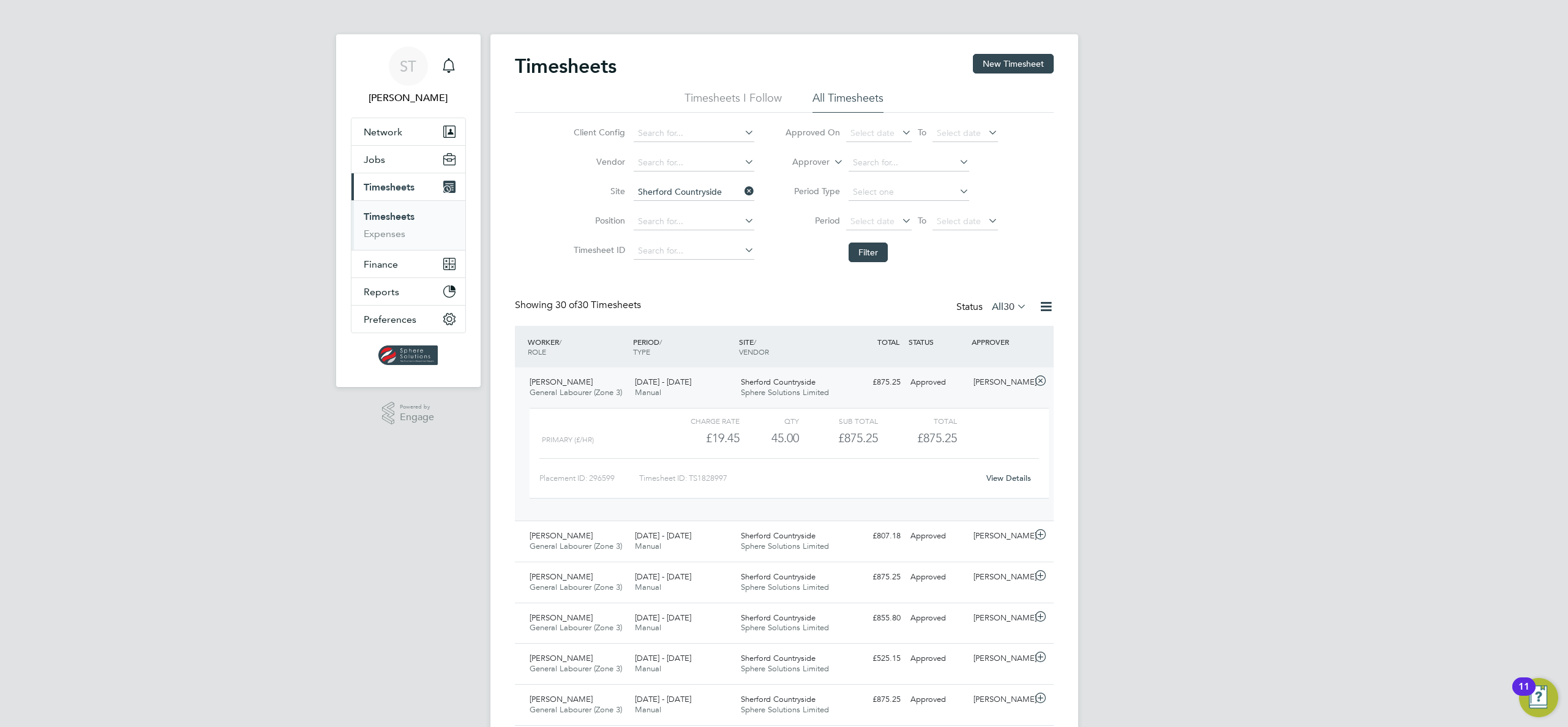
click at [996, 473] on link "View Details" at bounding box center [1009, 478] width 45 height 10
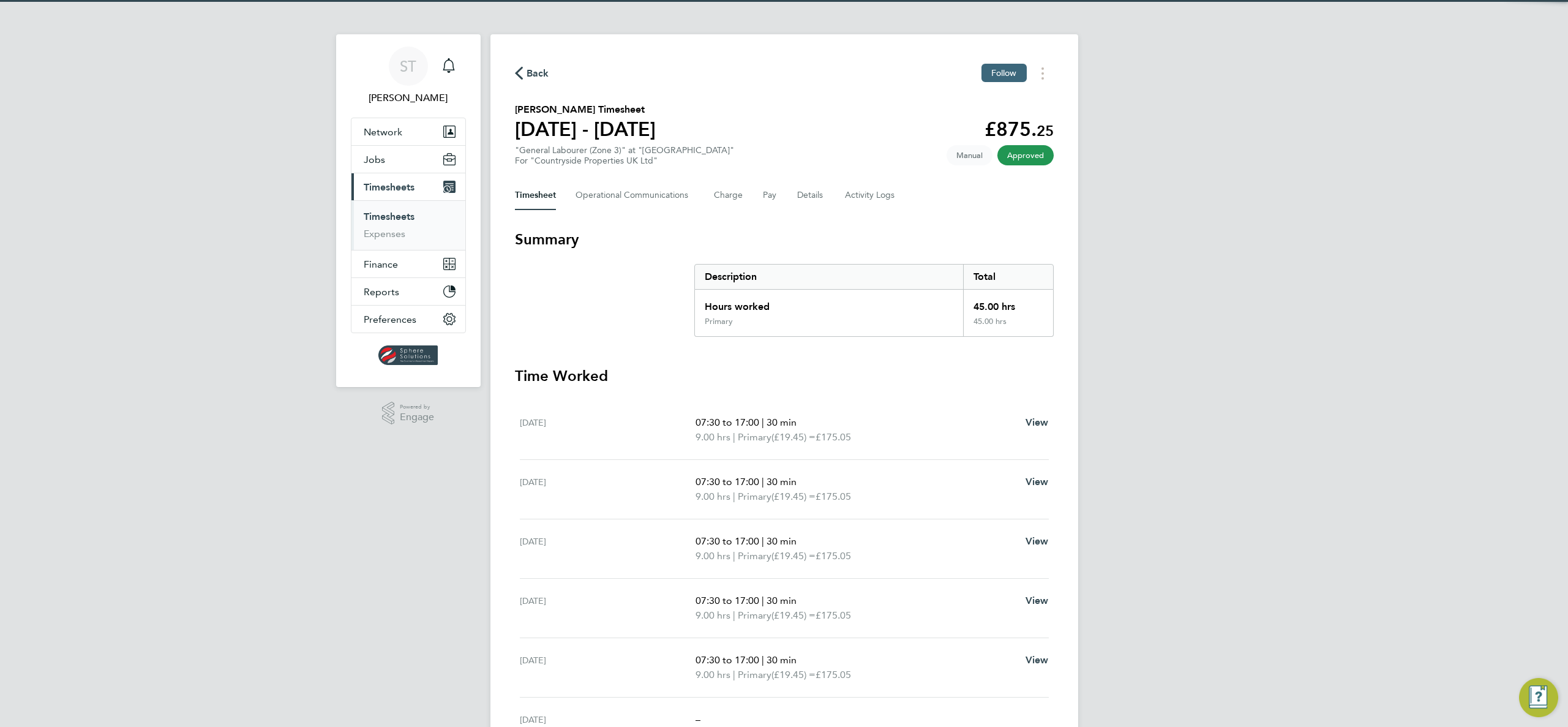
click at [1011, 73] on span "Follow" at bounding box center [1005, 73] width 26 height 11
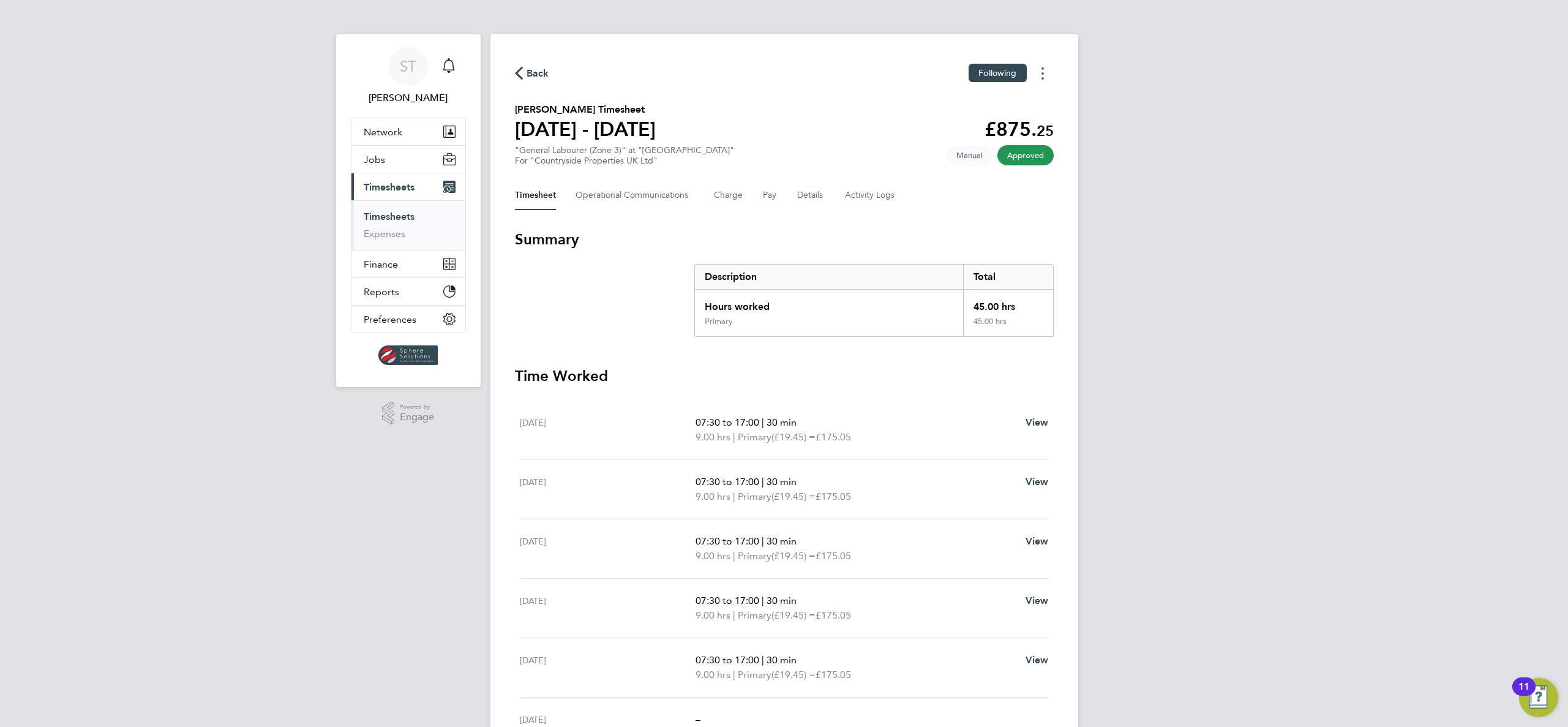
click at [1043, 70] on icon "Timesheets Menu" at bounding box center [1042, 74] width 3 height 12
click at [971, 110] on link "Download timesheet" at bounding box center [981, 100] width 147 height 25
click at [455, 64] on app-alerts-badge "1" at bounding box center [459, 57] width 16 height 16
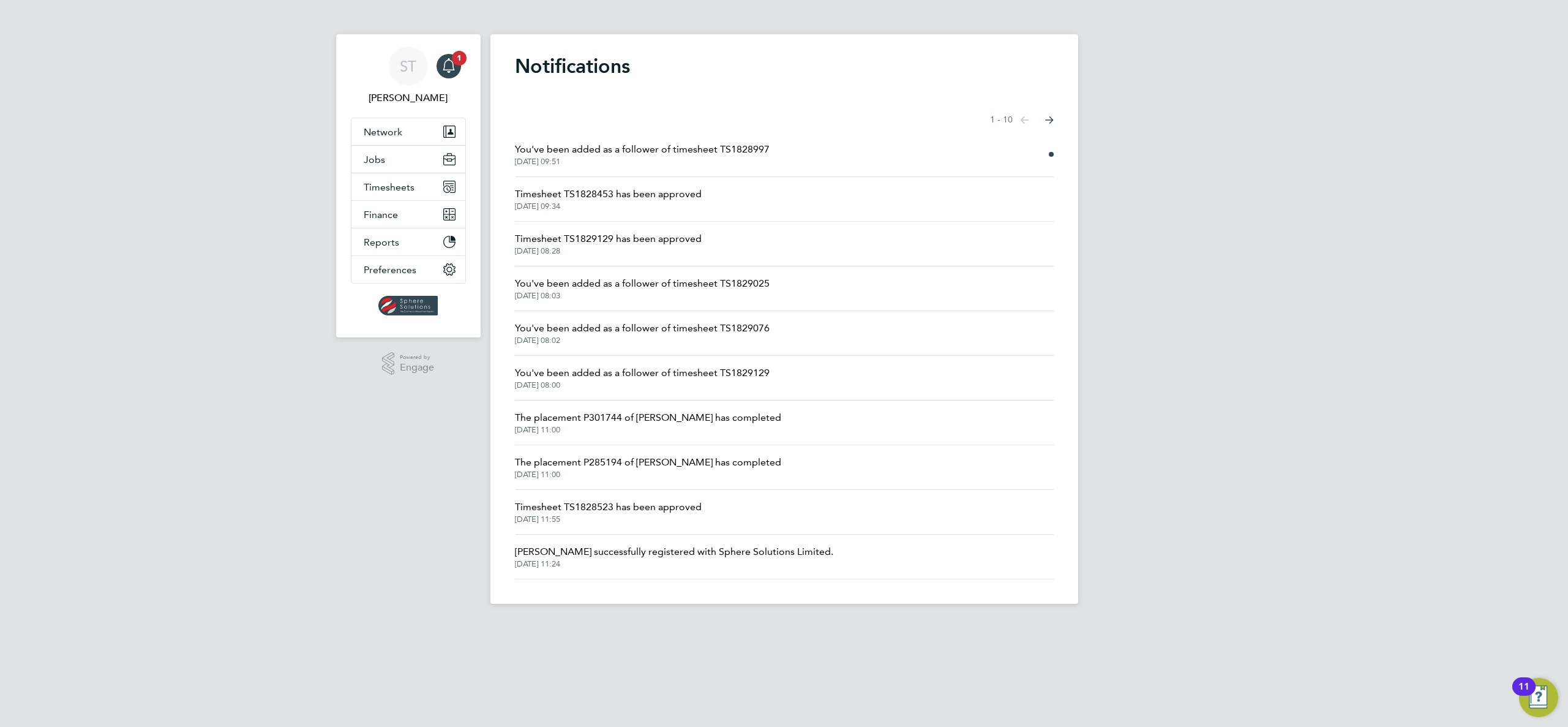
click at [699, 153] on span "You've been added as a follower of timesheet TS1828997" at bounding box center [641, 149] width 254 height 15
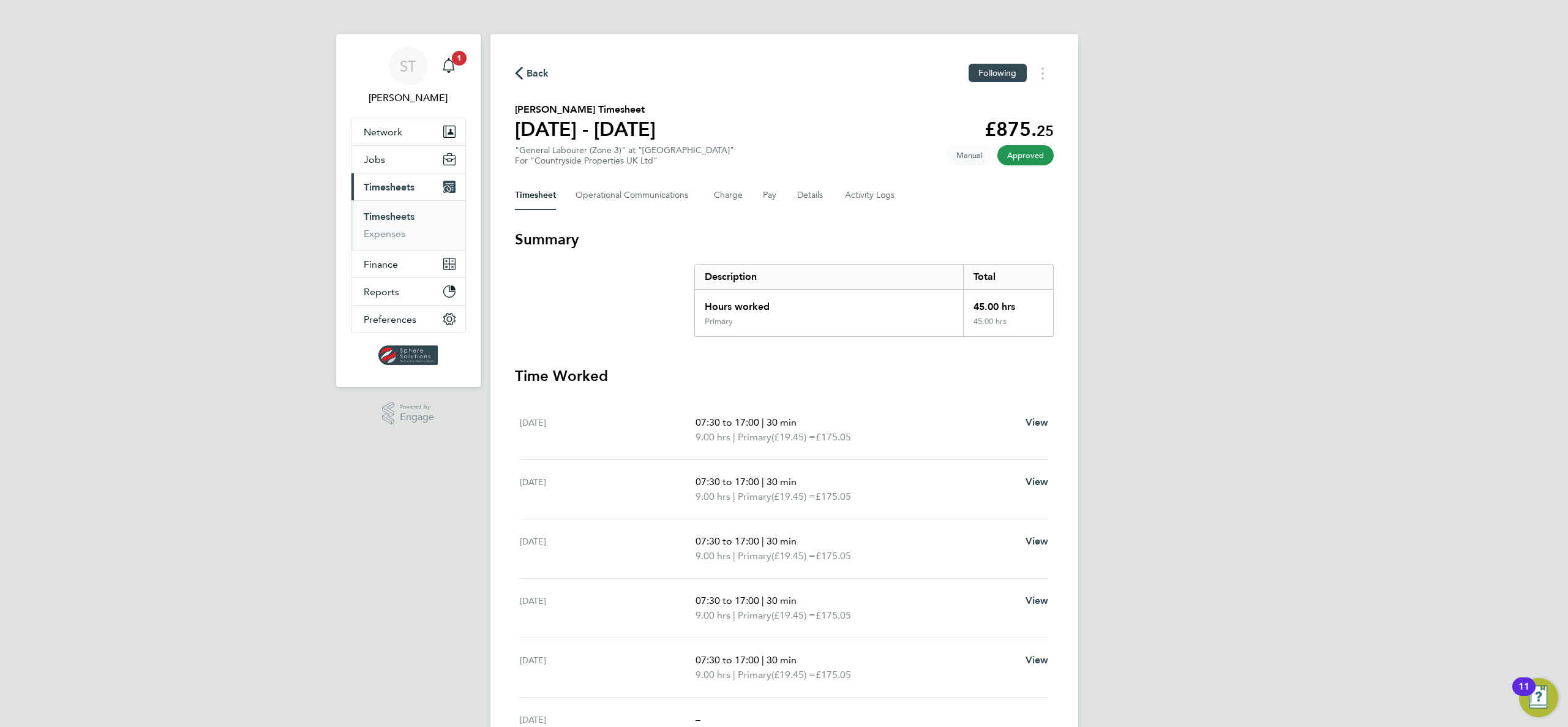
click at [391, 188] on span "Timesheets" at bounding box center [389, 188] width 51 height 12
click at [393, 188] on span "Timesheets" at bounding box center [389, 188] width 51 height 12
click at [393, 220] on link "Timesheets" at bounding box center [389, 217] width 51 height 12
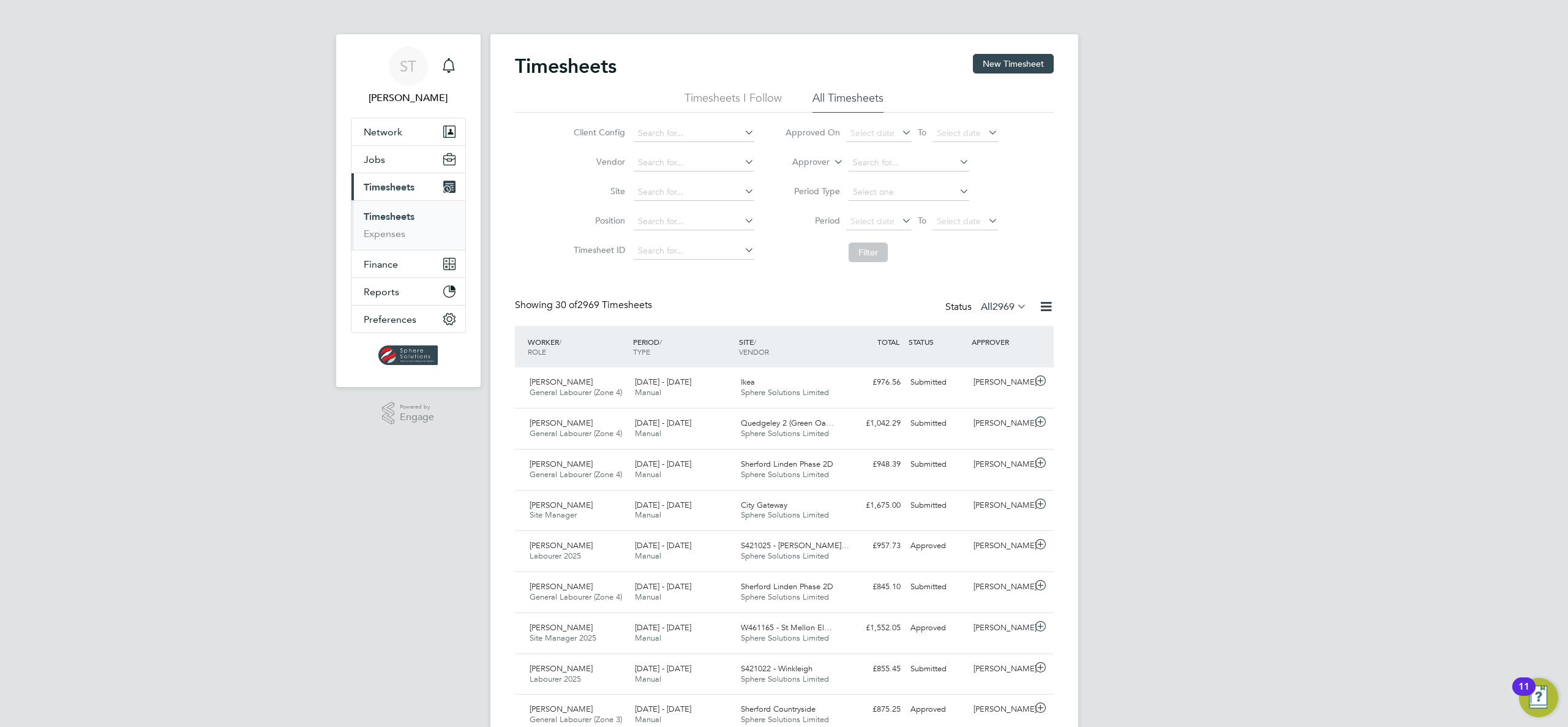
click at [393, 188] on span "Timesheets" at bounding box center [389, 188] width 51 height 12
click at [1027, 57] on button "New Timesheet" at bounding box center [1013, 63] width 80 height 20
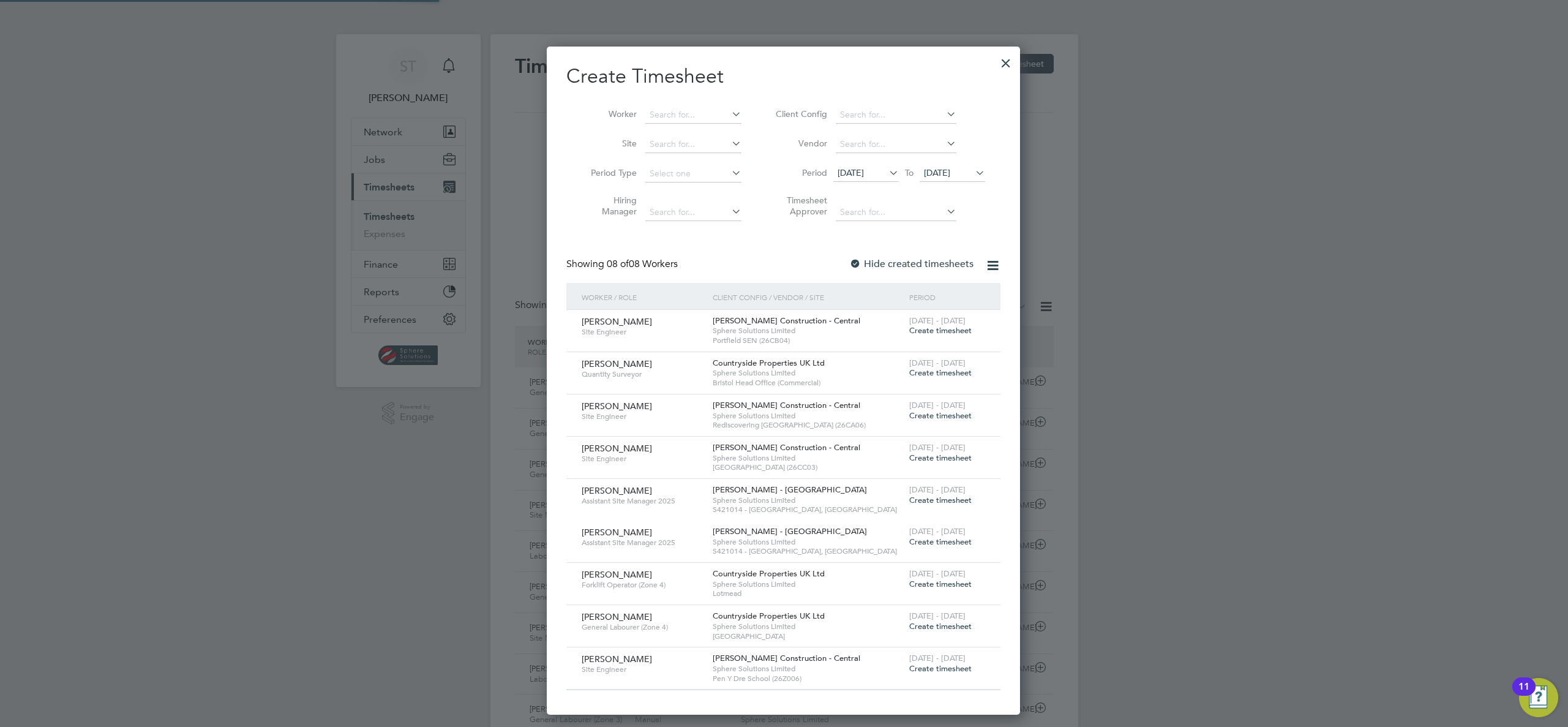
scroll to position [668, 474]
click at [712, 119] on input at bounding box center [694, 115] width 96 height 17
click at [708, 143] on li "Owen Griffin" at bounding box center [720, 147] width 152 height 16
type input "Owen Griffin"
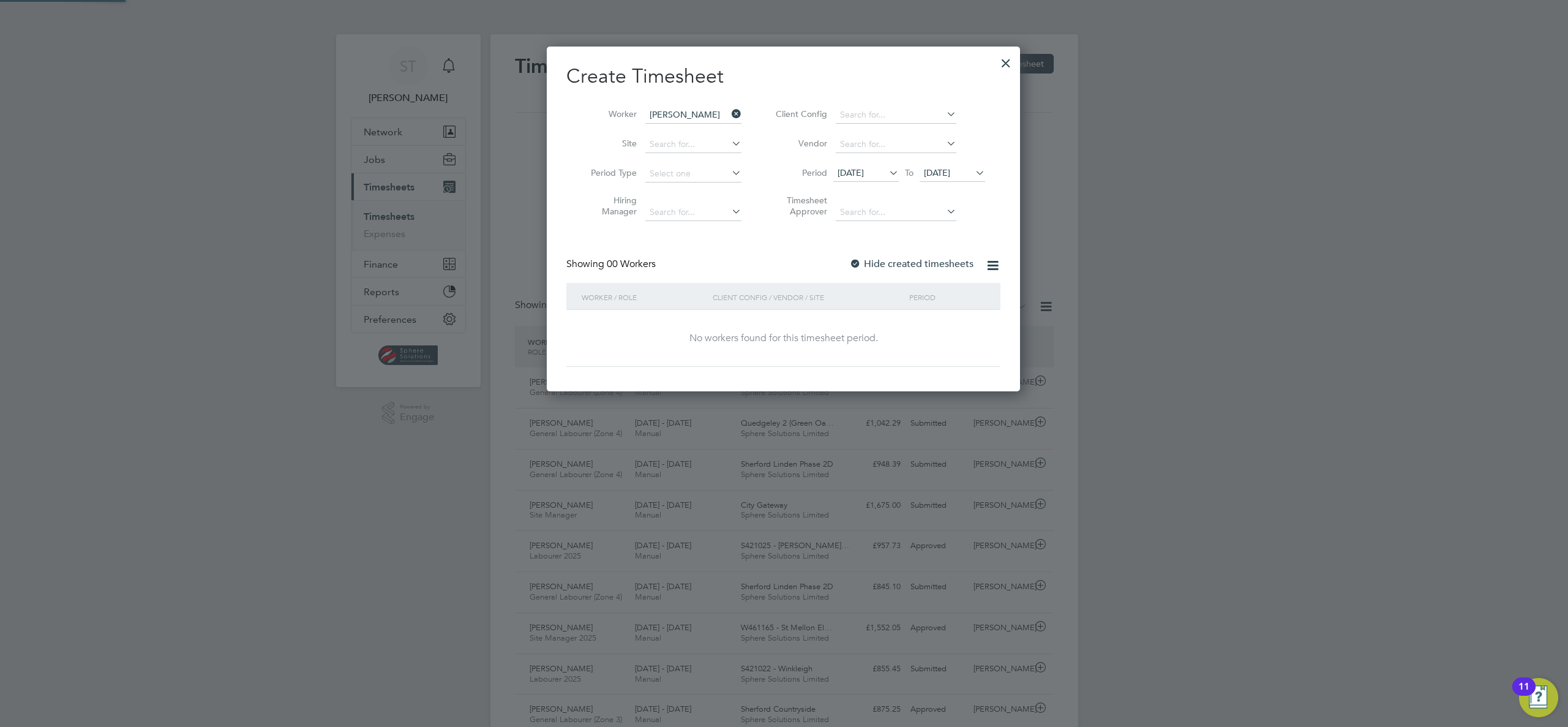
scroll to position [345, 474]
click at [976, 164] on li "Period 15 Sep 2025 To 22 Sep 2025" at bounding box center [879, 174] width 244 height 29
click at [973, 177] on icon at bounding box center [973, 173] width 0 height 17
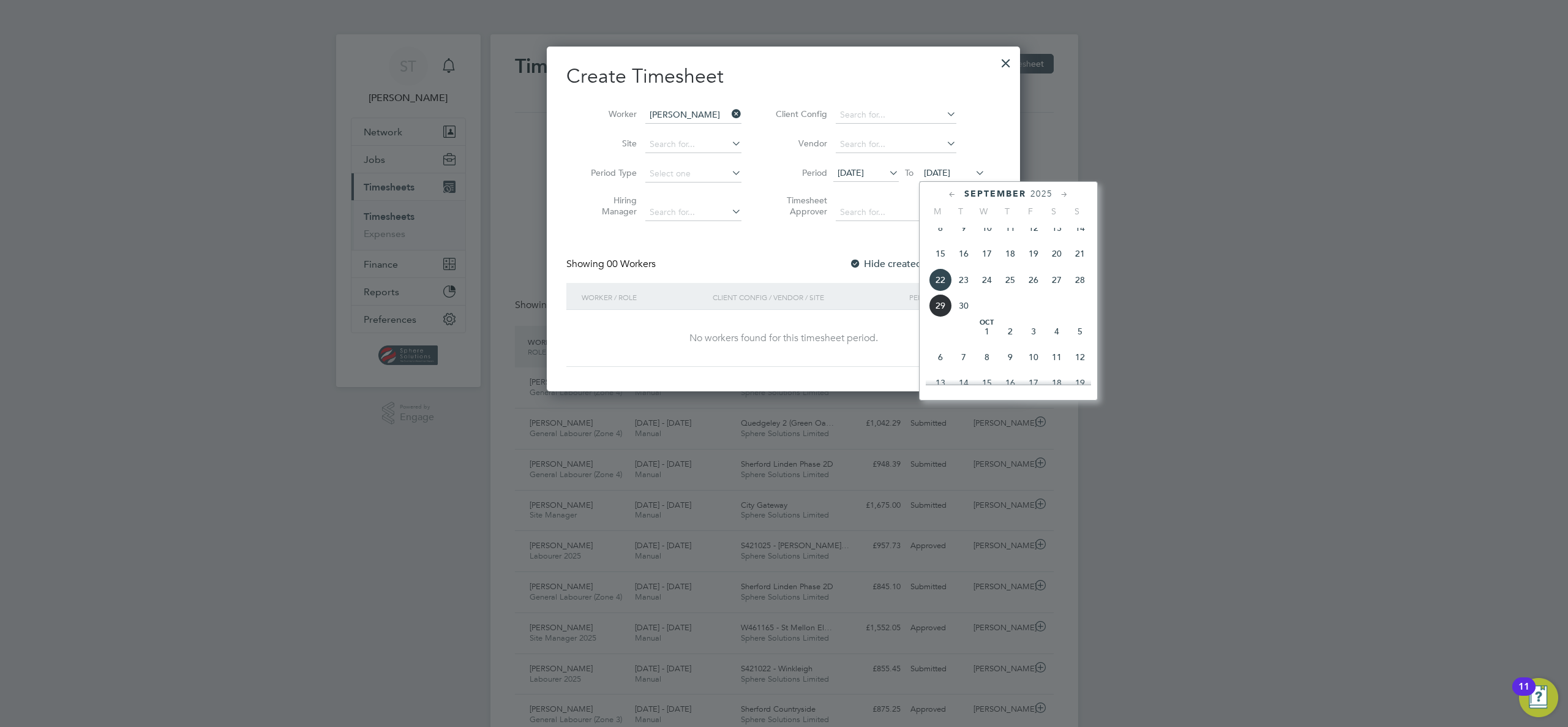
click at [1080, 289] on span "28" at bounding box center [1080, 279] width 23 height 23
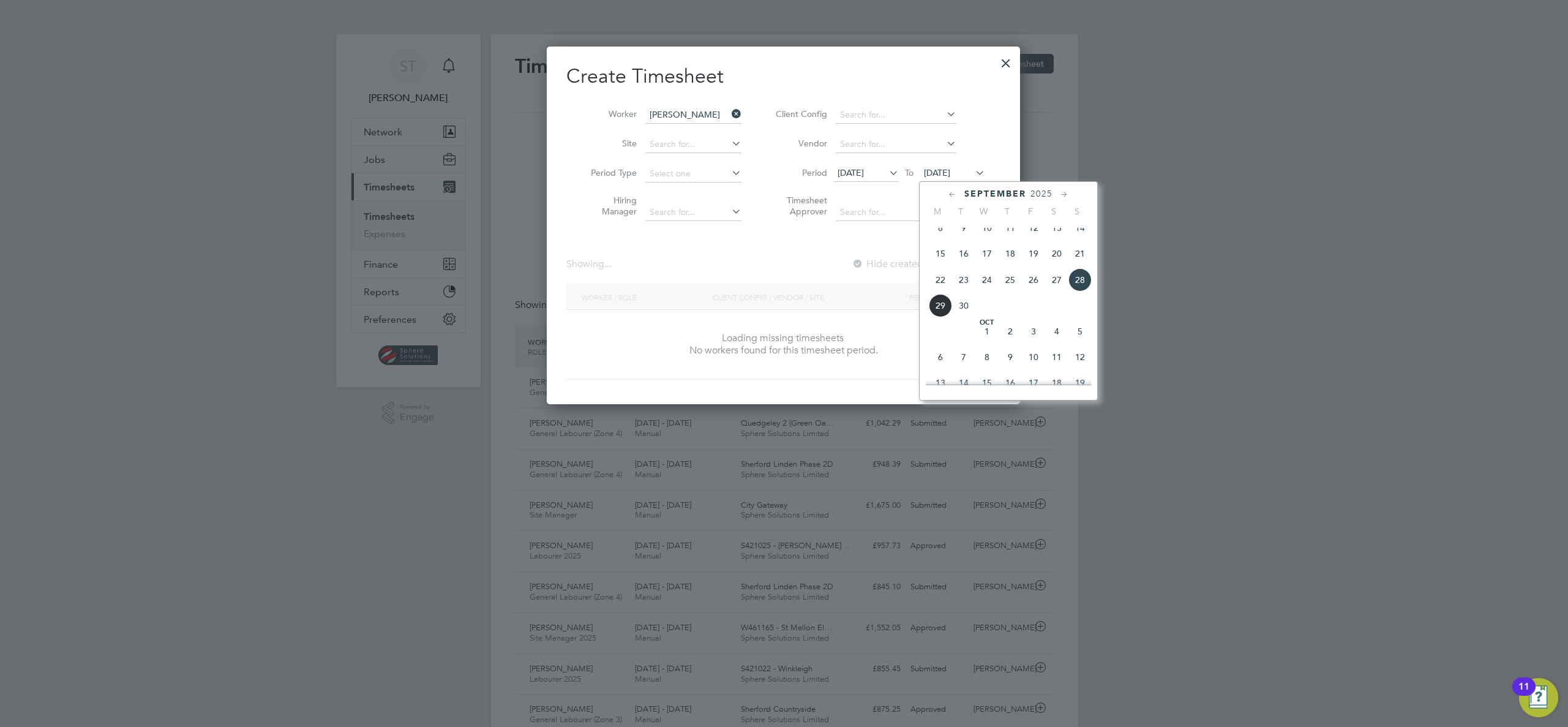
scroll to position [345, 474]
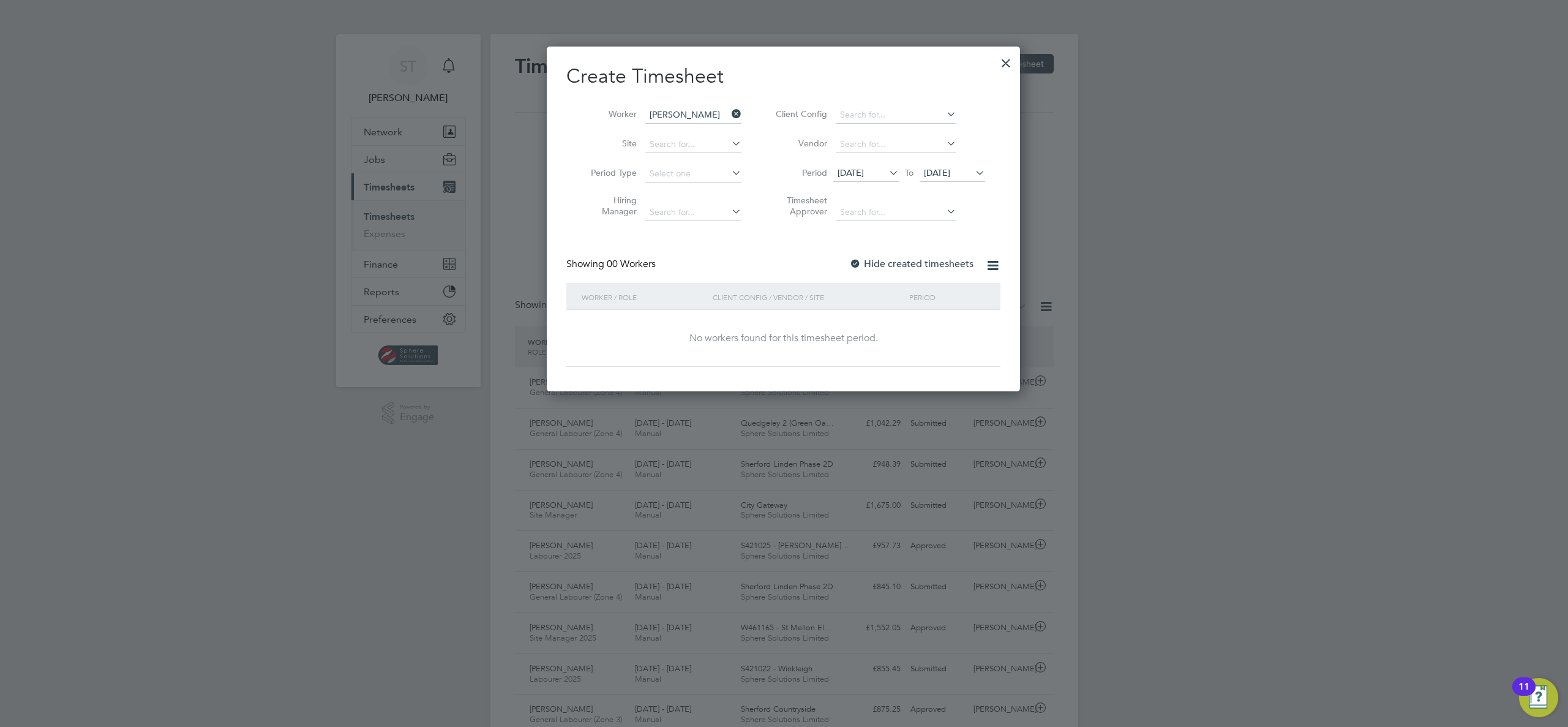
click at [854, 264] on div at bounding box center [856, 265] width 12 height 12
drag, startPoint x: 1003, startPoint y: 66, endPoint x: 941, endPoint y: 63, distance: 62.1
click at [1003, 66] on div at bounding box center [1006, 60] width 22 height 22
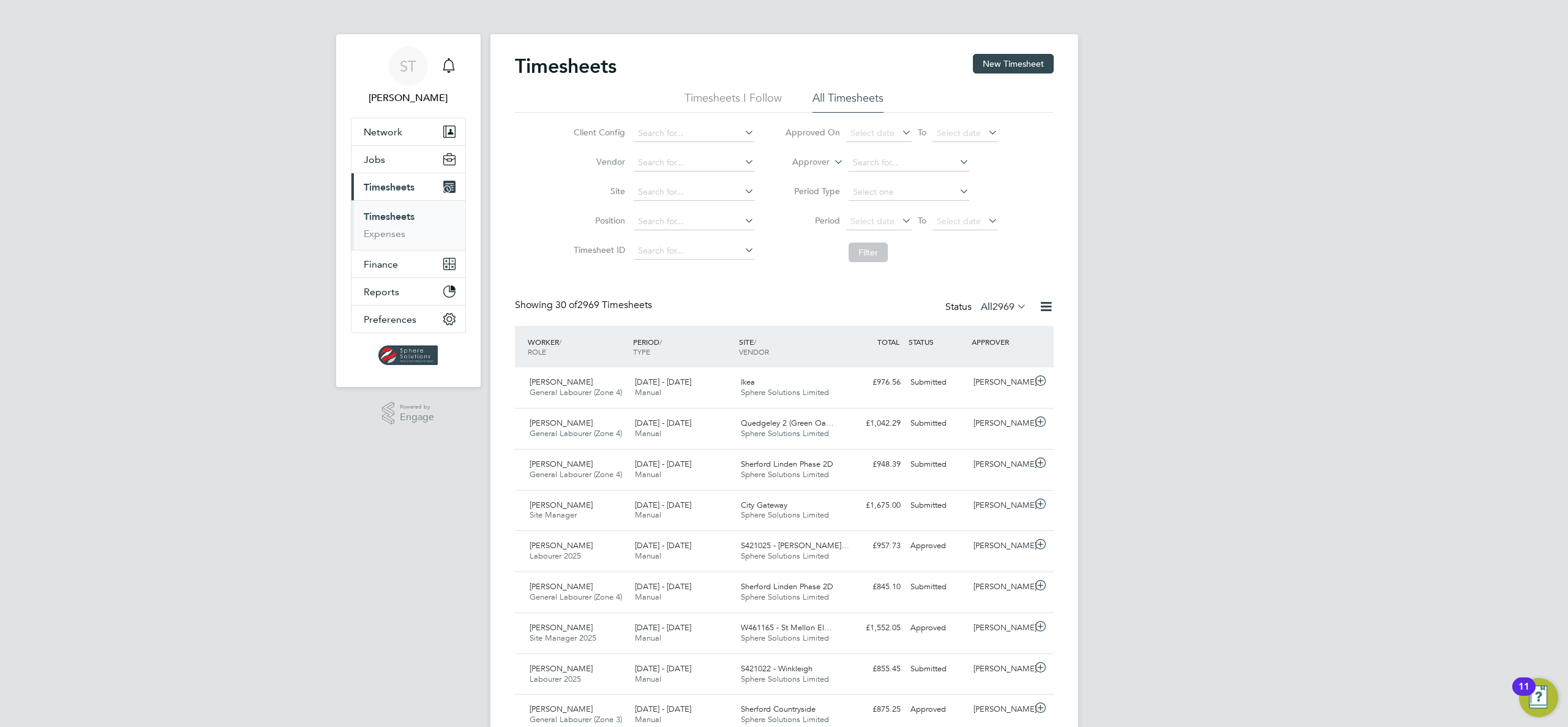
scroll to position [31, 106]
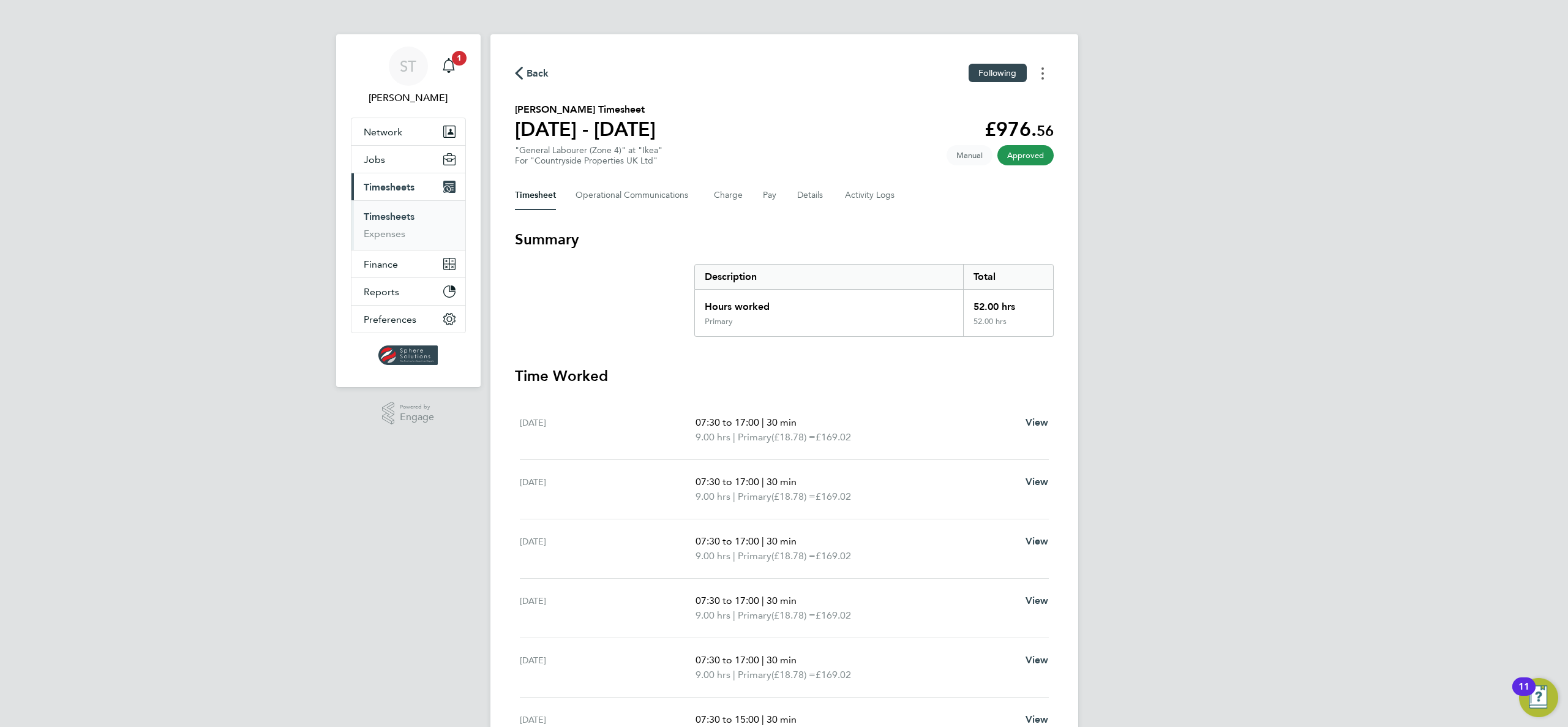
click at [1041, 74] on icon "Timesheets Menu" at bounding box center [1042, 74] width 3 height 12
click at [980, 109] on link "Download timesheet" at bounding box center [981, 100] width 147 height 25
